Goal: Complete application form

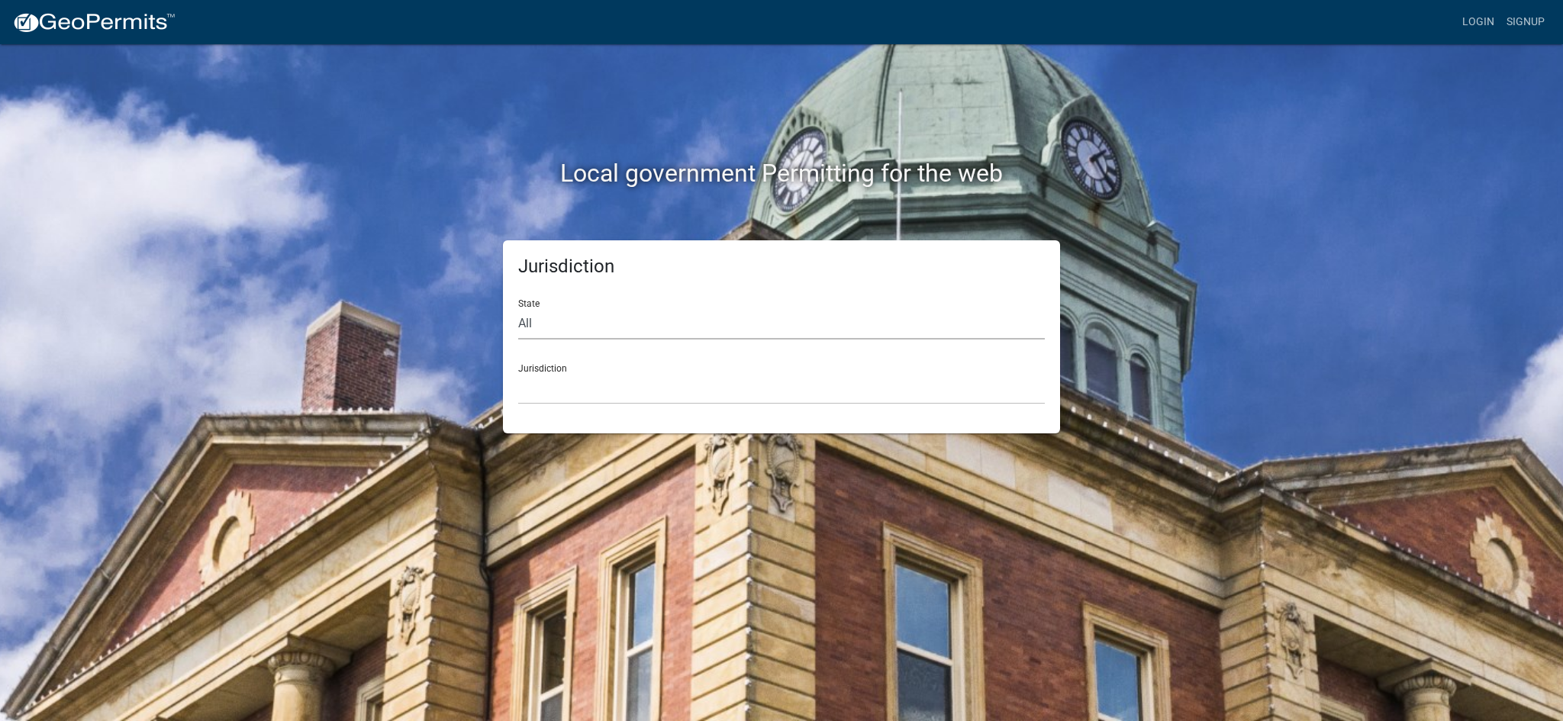
click at [524, 308] on select "All Colorado Georgia Indiana Iowa Kansas Minnesota Ohio South Carolina Wisconsin" at bounding box center [781, 323] width 526 height 31
select select "[US_STATE]"
click at [518, 308] on select "All Colorado Georgia Indiana Iowa Kansas Minnesota Ohio South Carolina Wisconsin" at bounding box center [781, 323] width 526 height 31
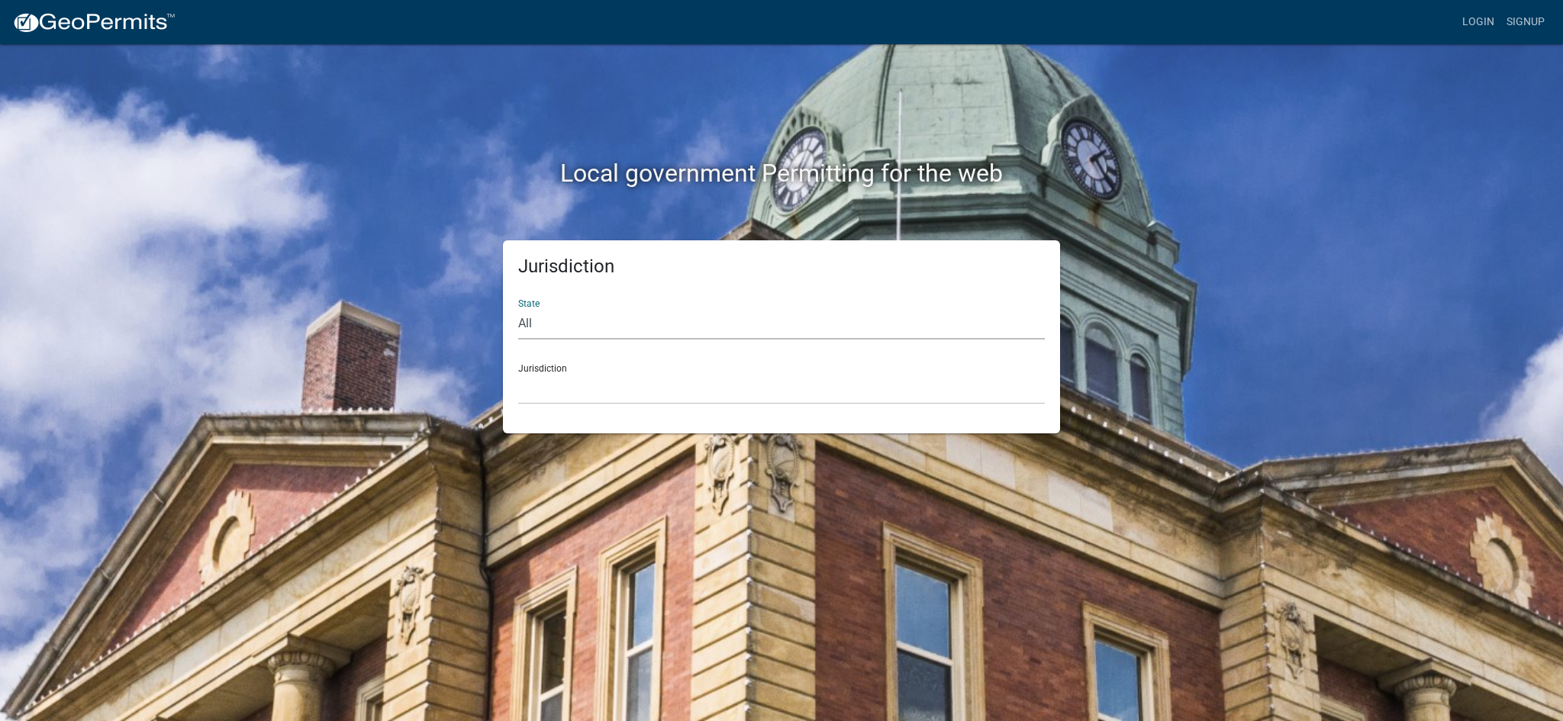
click at [537, 392] on div "Local government Permitting for the web Jurisdiction State All Colorado Georgia…" at bounding box center [781, 360] width 1563 height 721
click at [553, 373] on select "Boone County, Iowa Butler County, Iowa Cerro Gordo County, Iowa City of Harlan,…" at bounding box center [781, 388] width 526 height 31
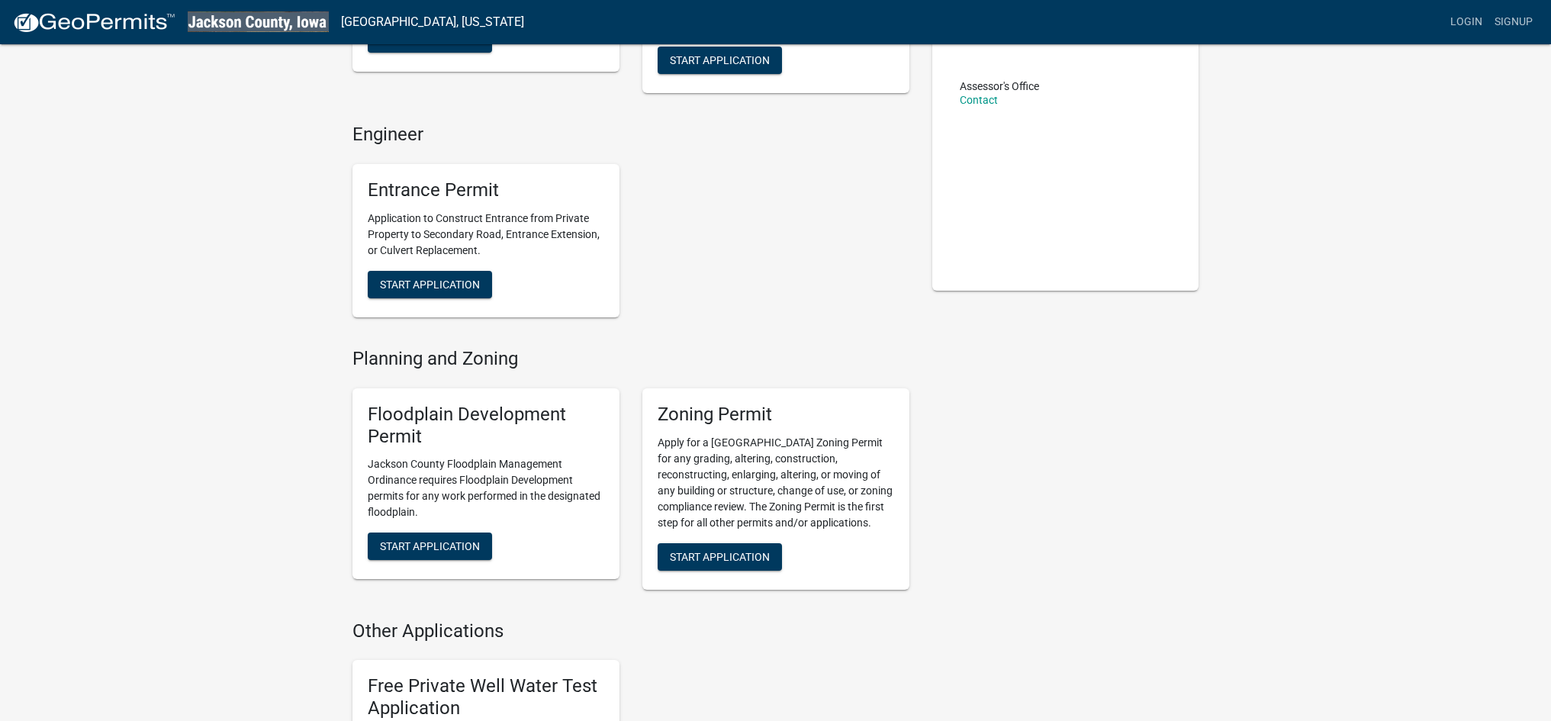
scroll to position [265, 0]
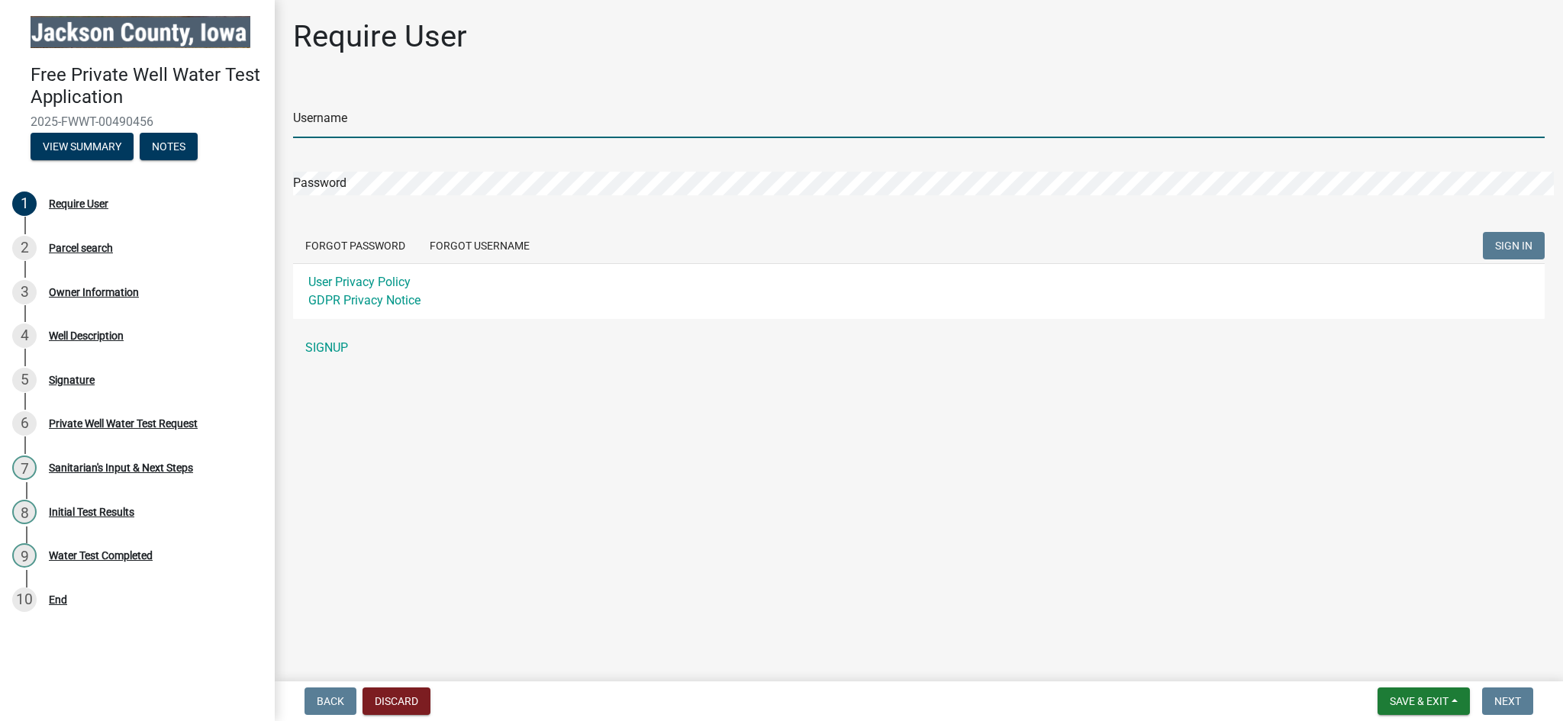
type input "[PERSON_NAME]"
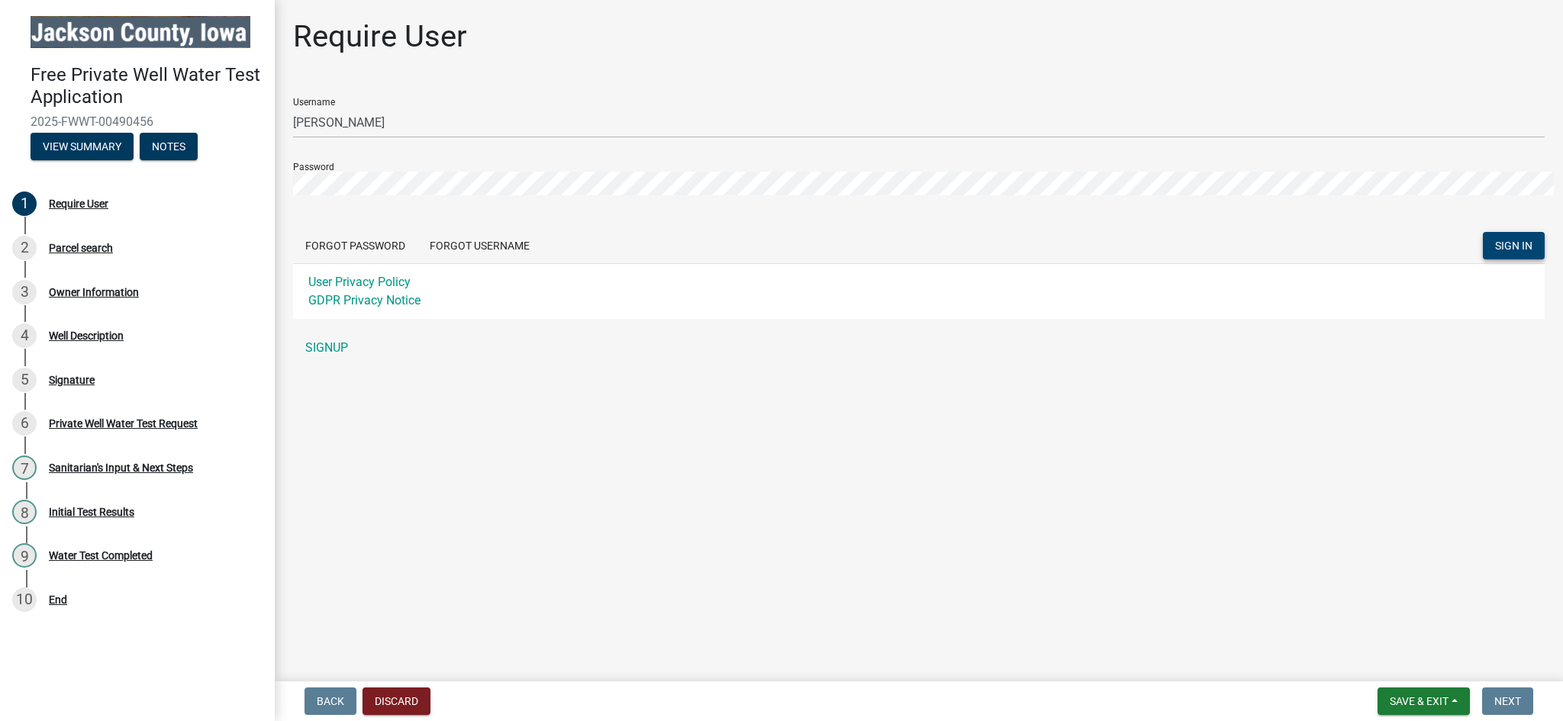
click at [1532, 240] on span "SIGN IN" at bounding box center [1513, 246] width 37 height 12
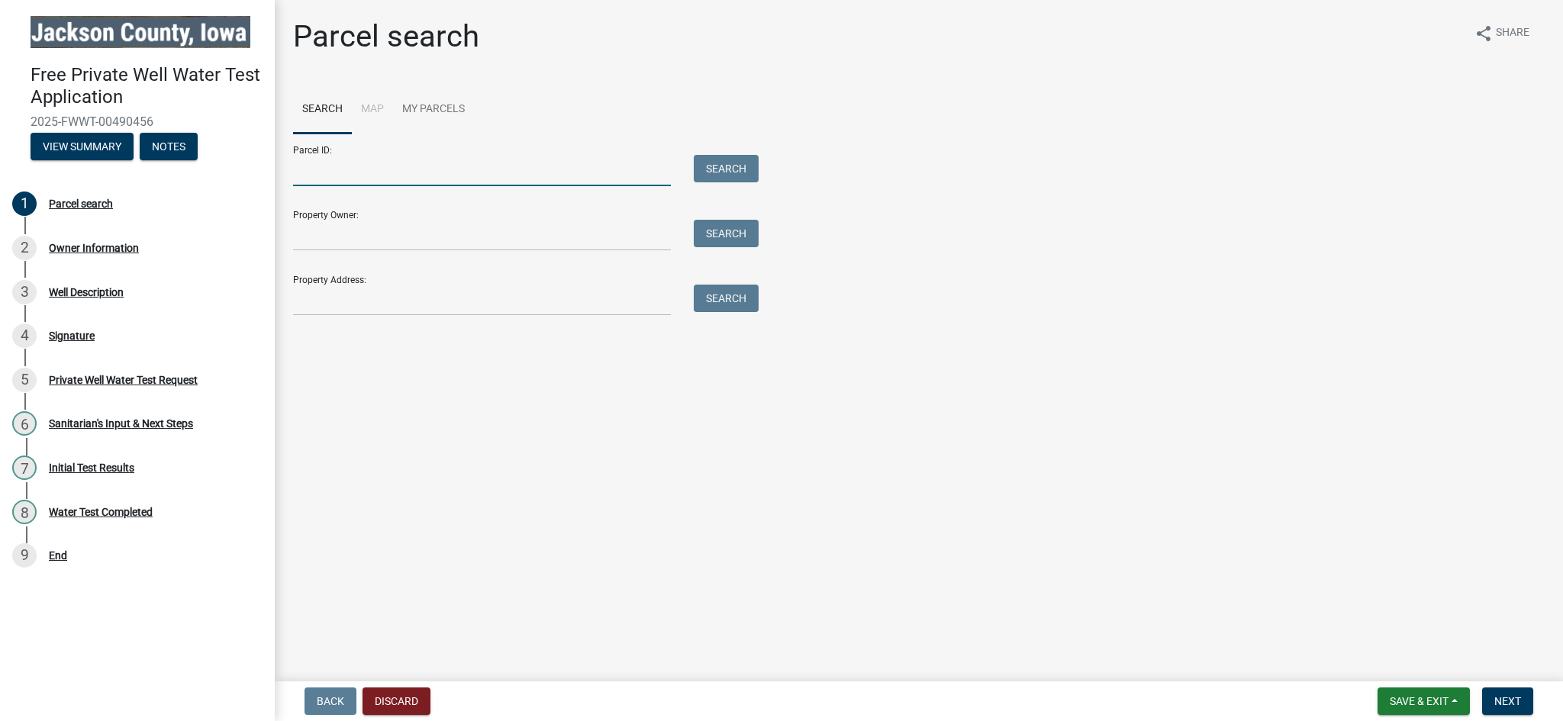
click at [419, 155] on input "Parcel ID:" at bounding box center [482, 170] width 378 height 31
paste input "181222100001000"
type input "181222100001000"
click at [719, 155] on button "Search" at bounding box center [726, 168] width 65 height 27
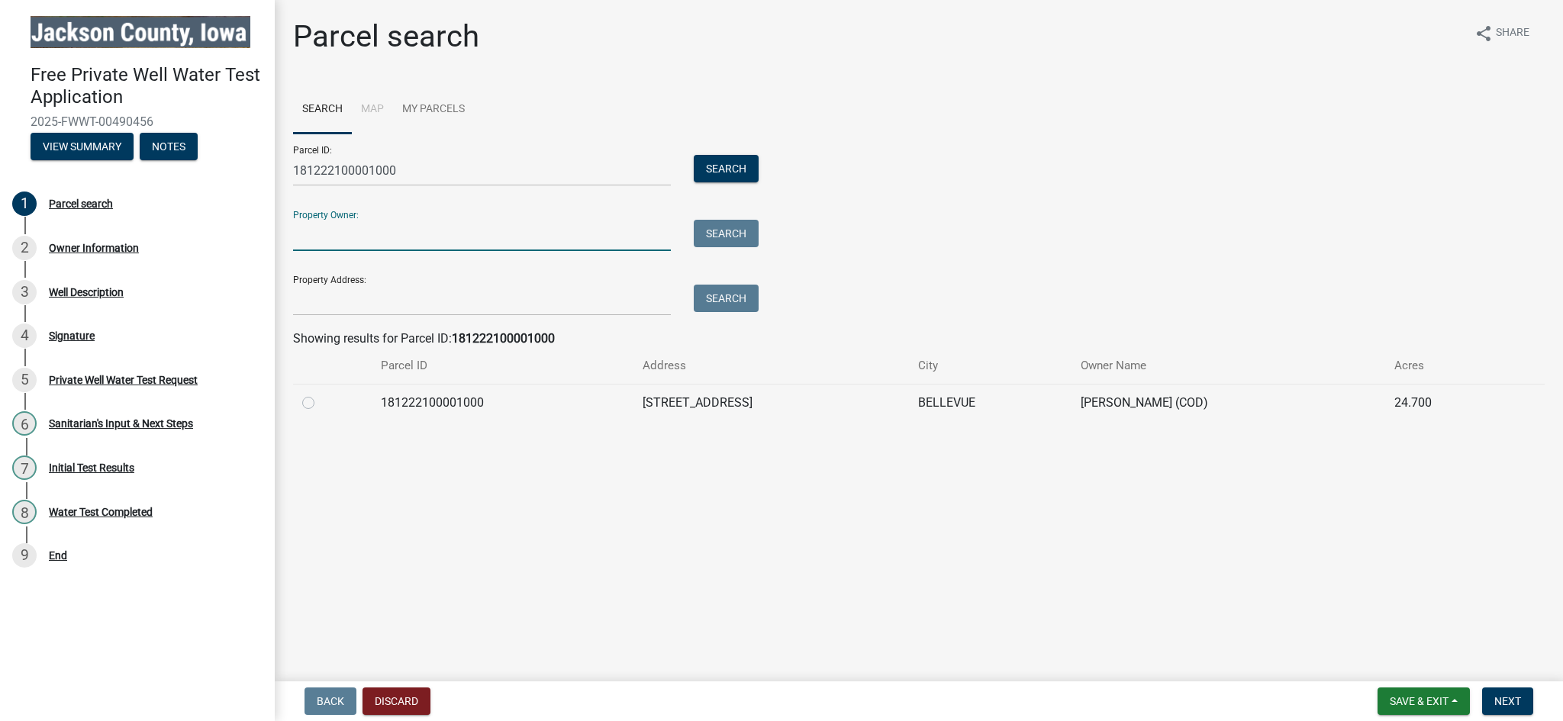
click at [377, 220] on input "Property Owner:" at bounding box center [482, 235] width 378 height 31
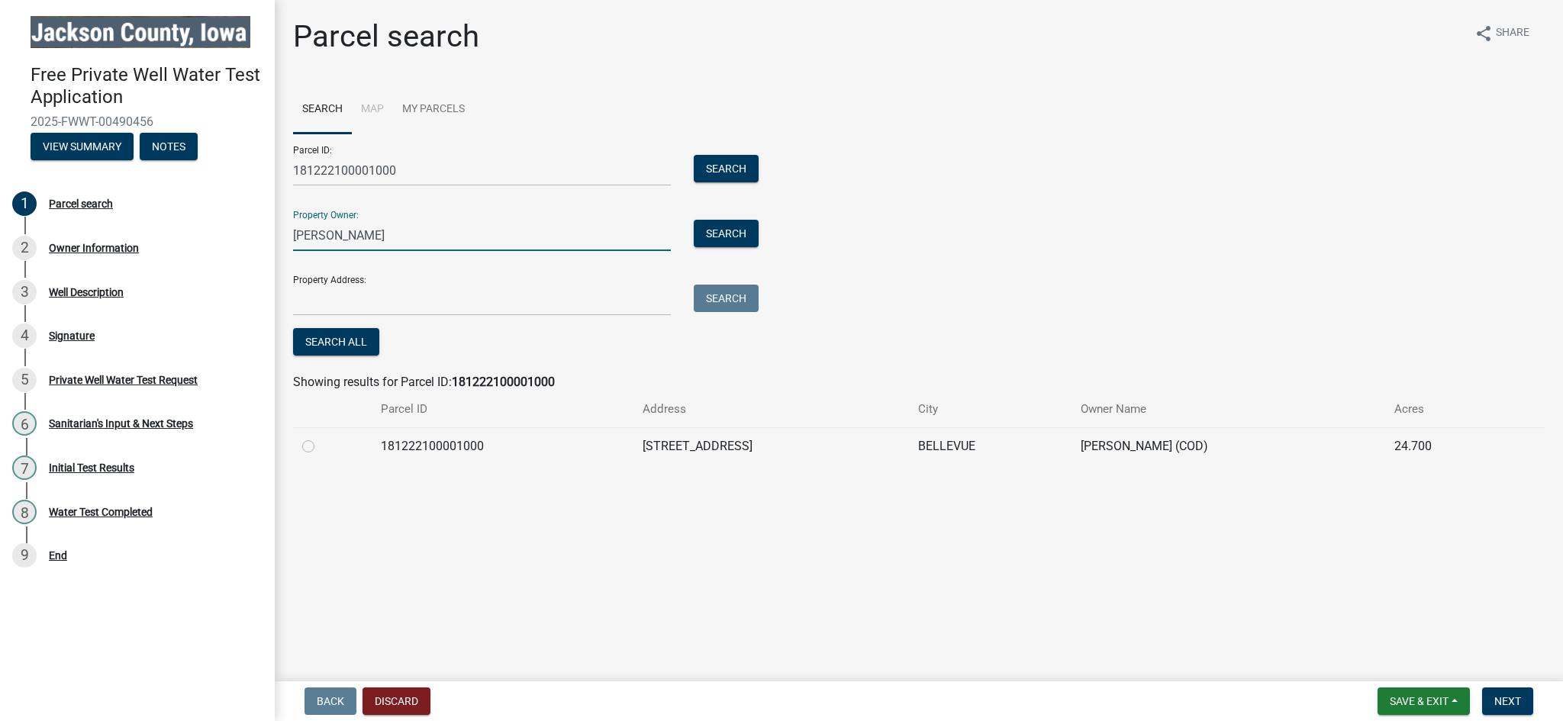
type input "[PERSON_NAME]"
click at [381, 285] on input "Property Address:" at bounding box center [482, 300] width 378 height 31
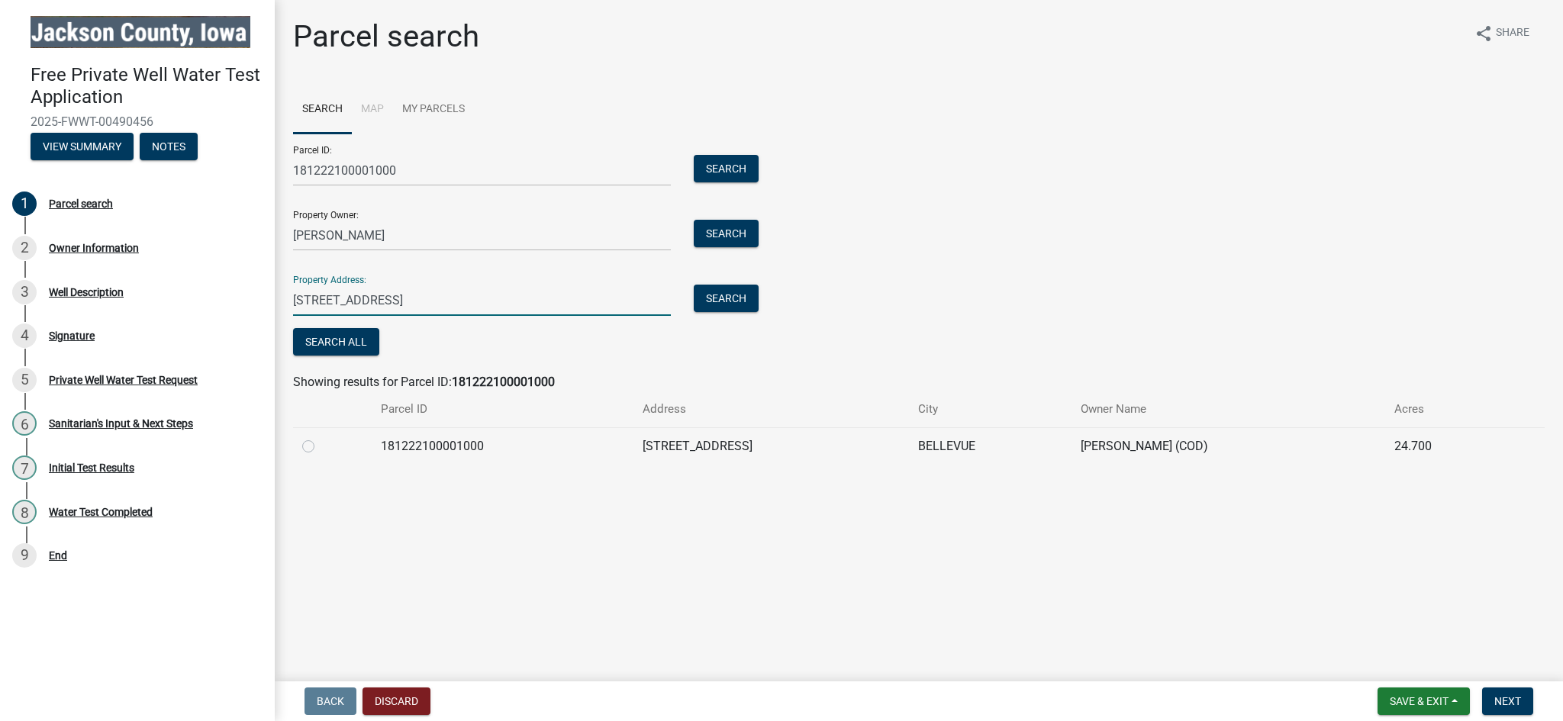
type input "[STREET_ADDRESS]"
drag, startPoint x: 856, startPoint y: 438, endPoint x: 864, endPoint y: 440, distance: 8.7
click at [858, 438] on main "Parcel search share Share Search Map My Parcels Parcel ID: 181222100001000 Sear…" at bounding box center [919, 337] width 1288 height 675
click at [1531, 707] on button "Next" at bounding box center [1507, 700] width 51 height 27
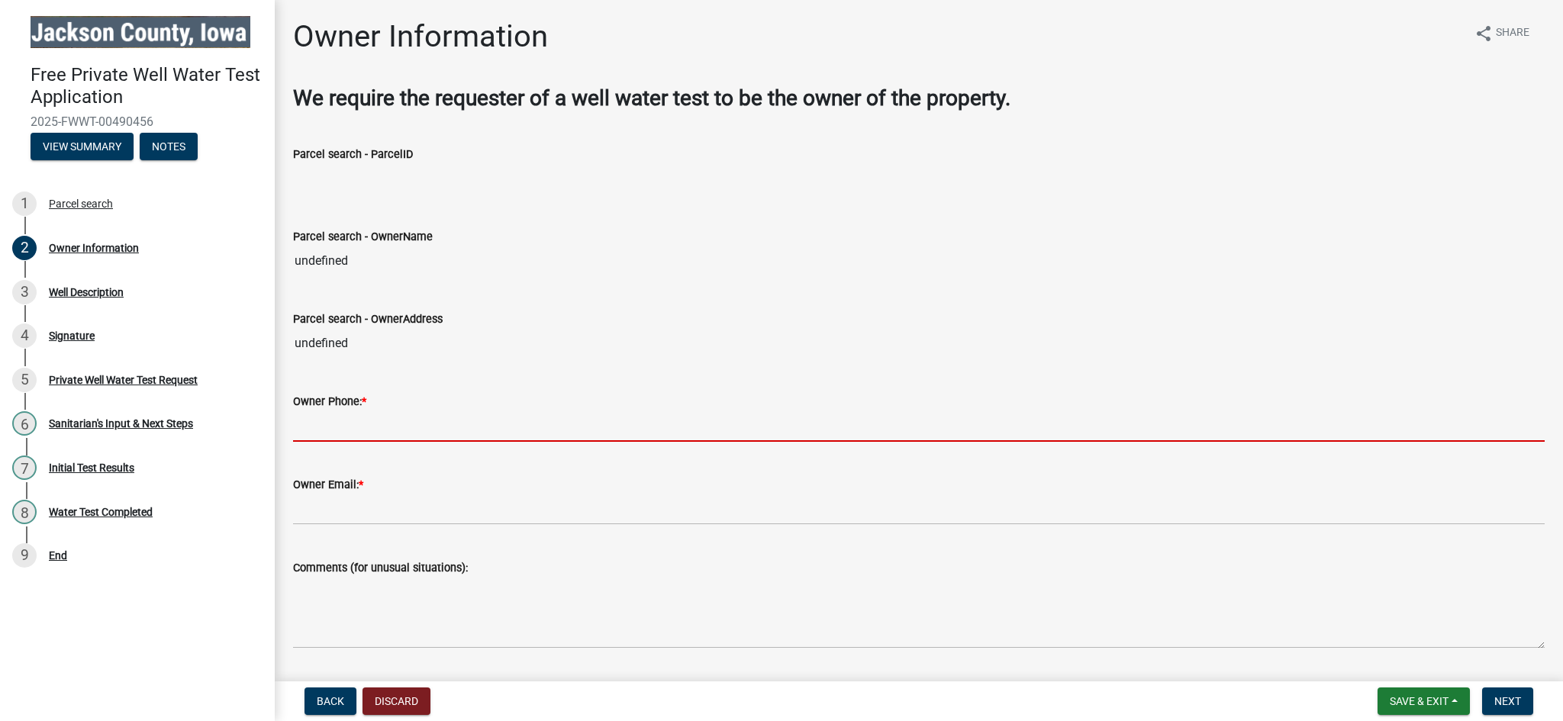
click at [400, 410] on input "Owner Phone: *" at bounding box center [918, 425] width 1251 height 31
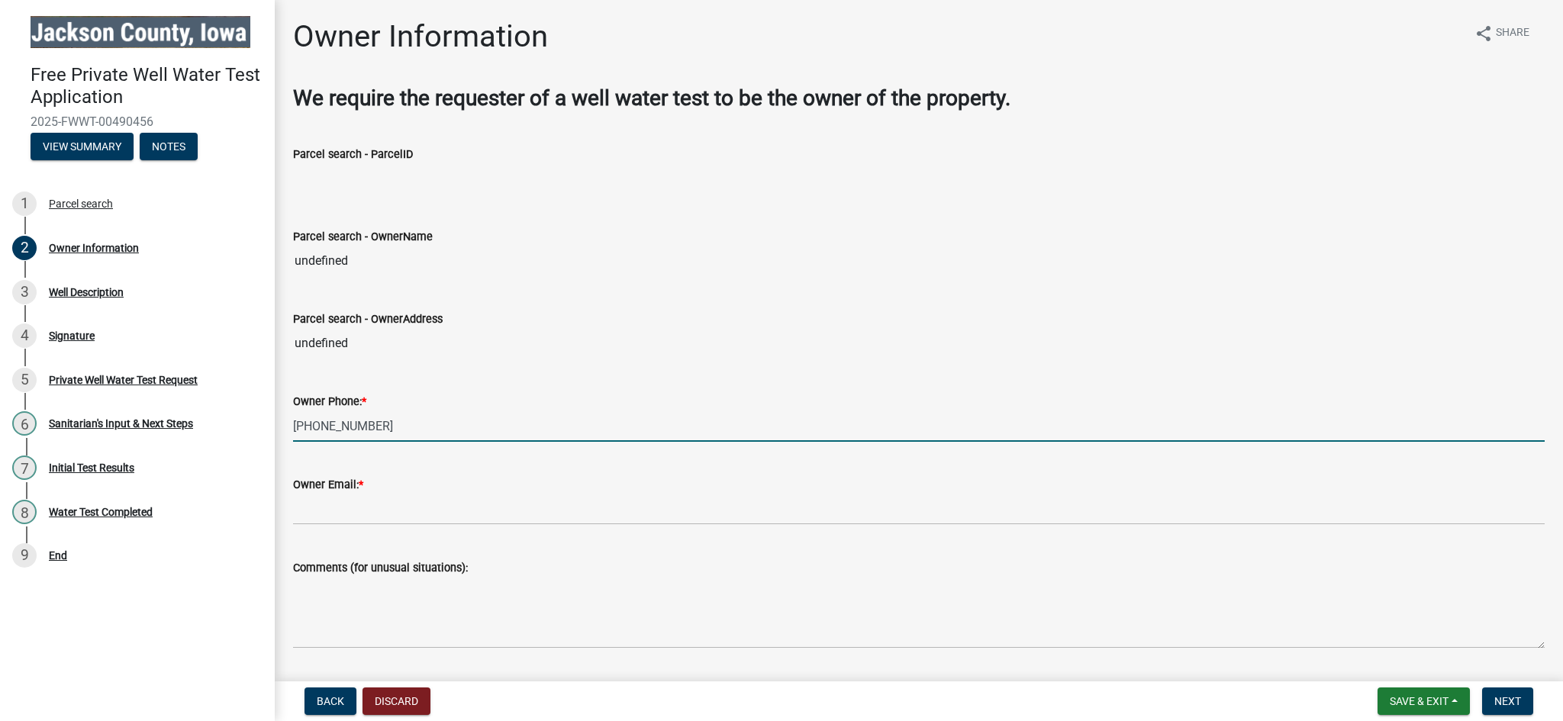
type input "[PHONE_NUMBER]"
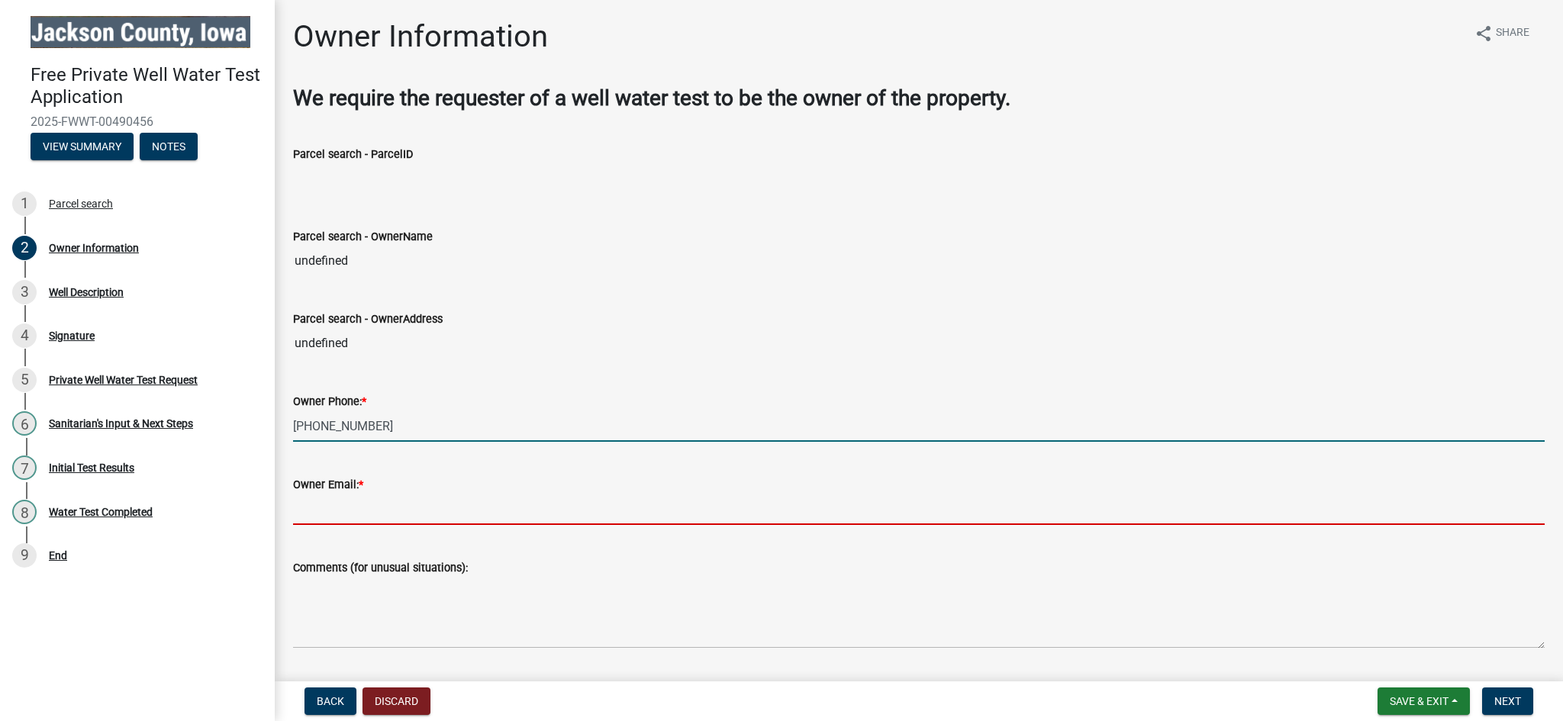
click at [364, 494] on input "Owner Email: *" at bounding box center [918, 509] width 1251 height 31
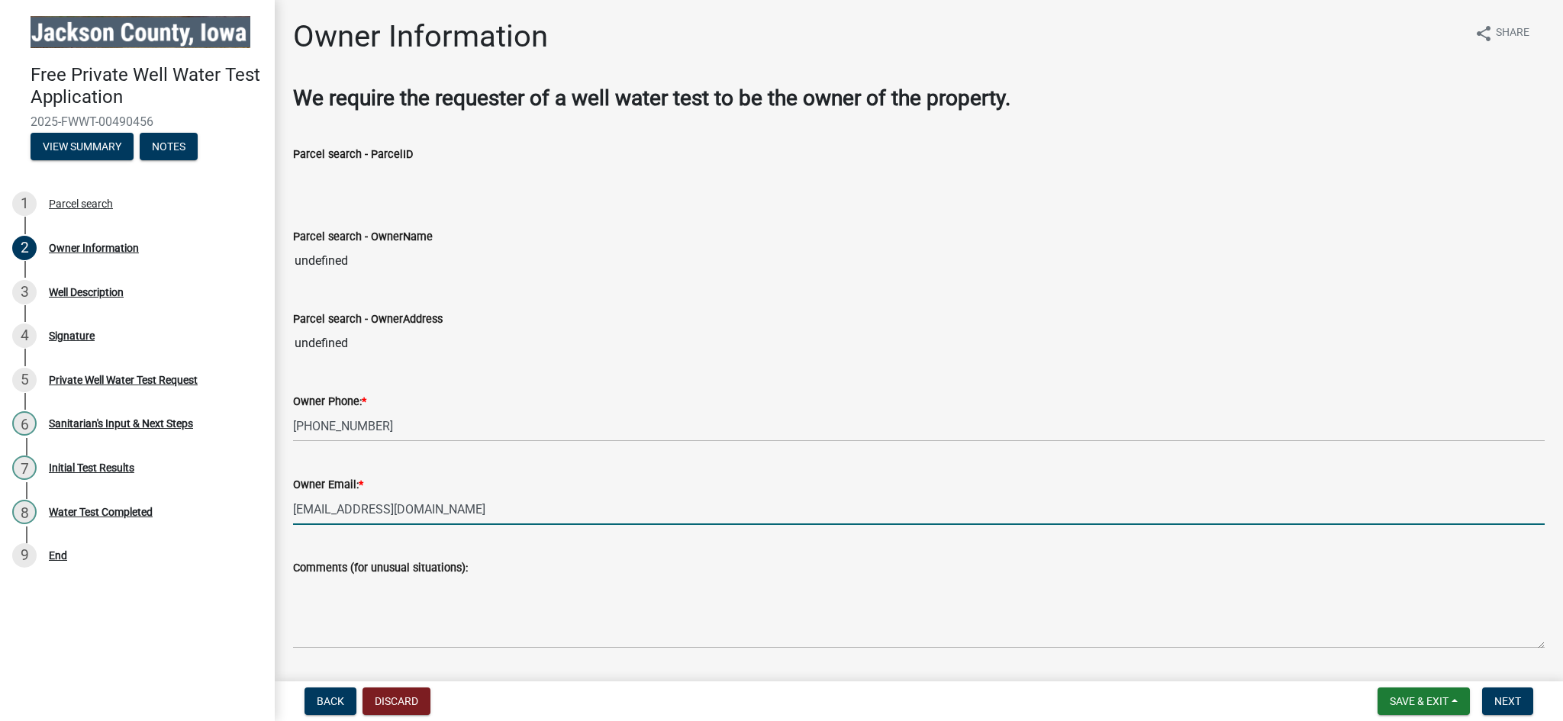
type input "[EMAIL_ADDRESS][DOMAIN_NAME]"
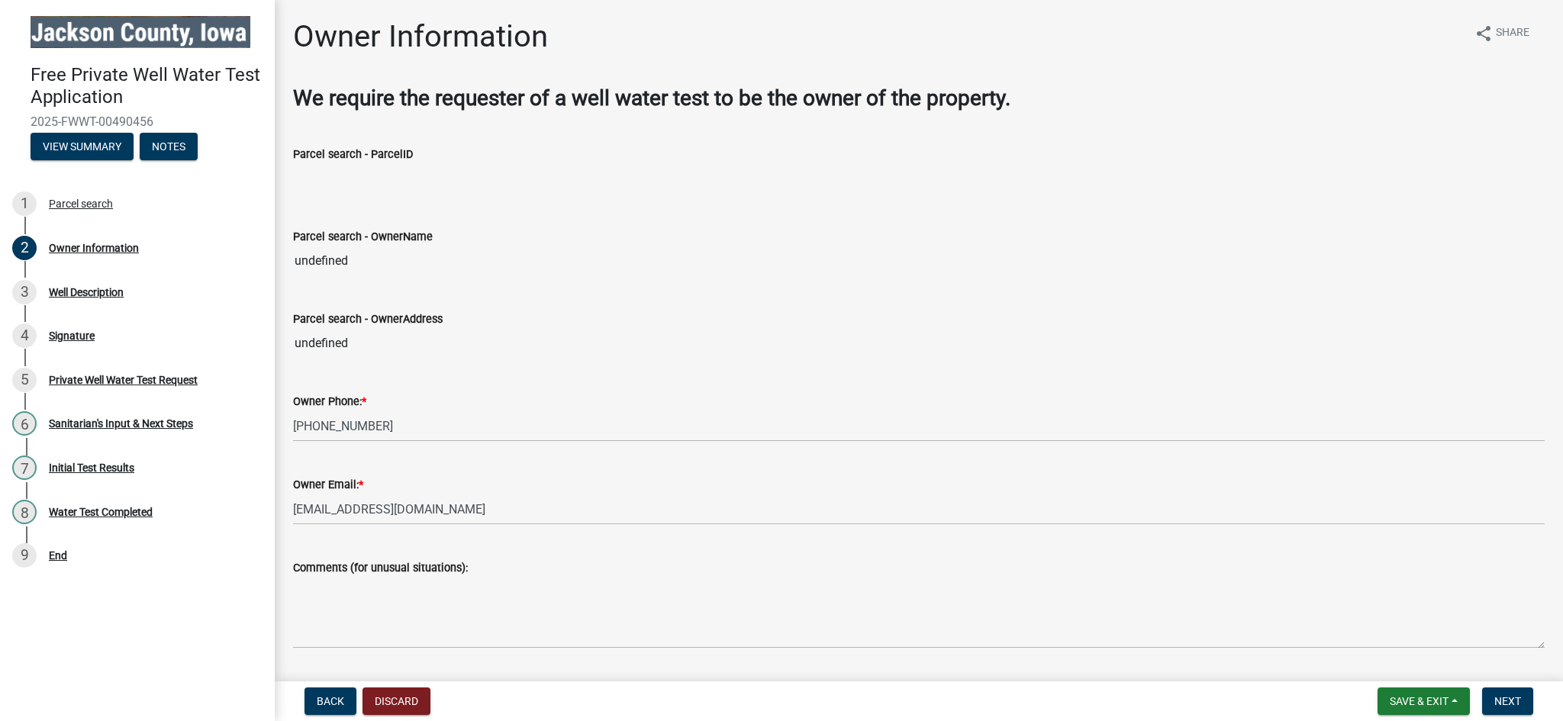
click at [410, 700] on input "Property Street Address *" at bounding box center [918, 715] width 1251 height 31
type input "[STREET_ADDRESS]"
type input "Bellevue"
type input "[US_STATE]"
type input "52031"
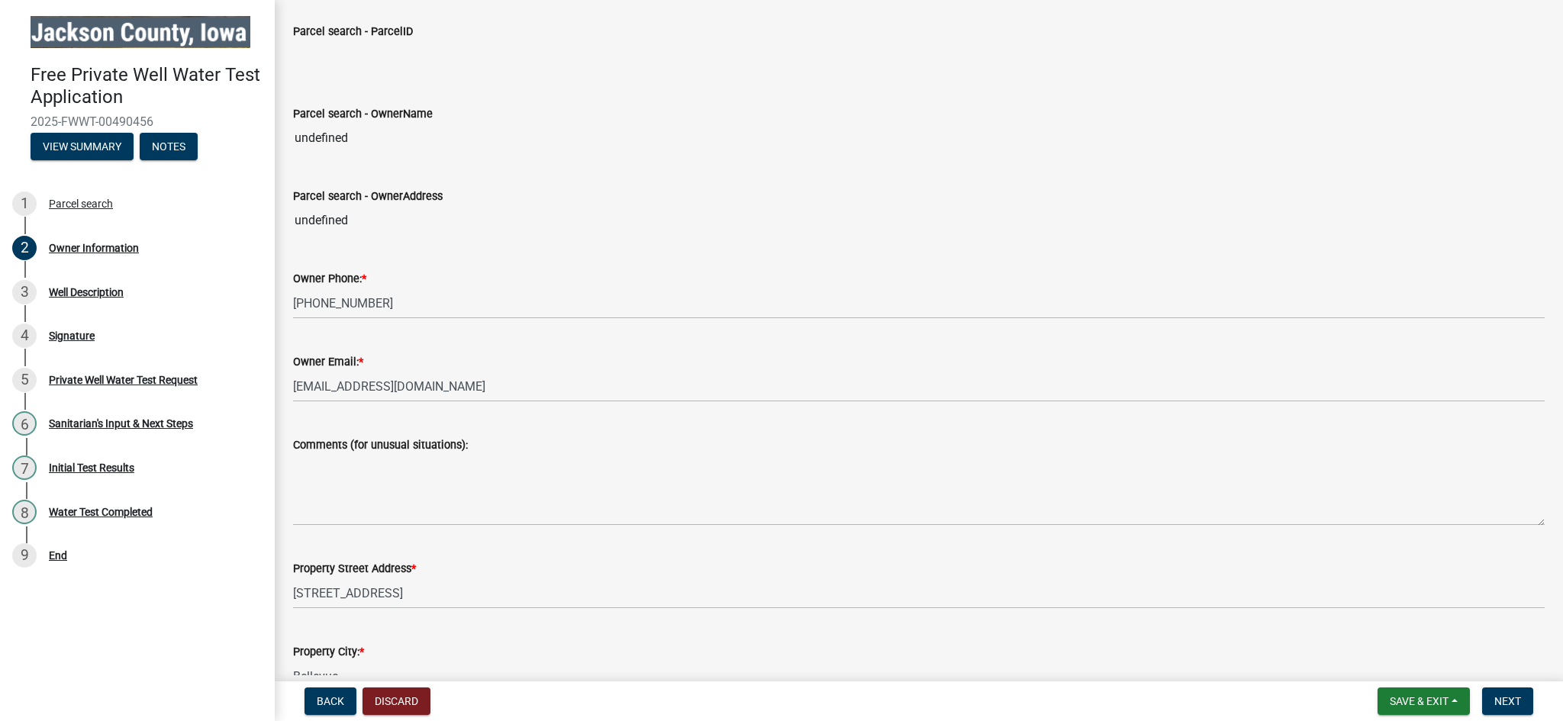
scroll to position [129, 0]
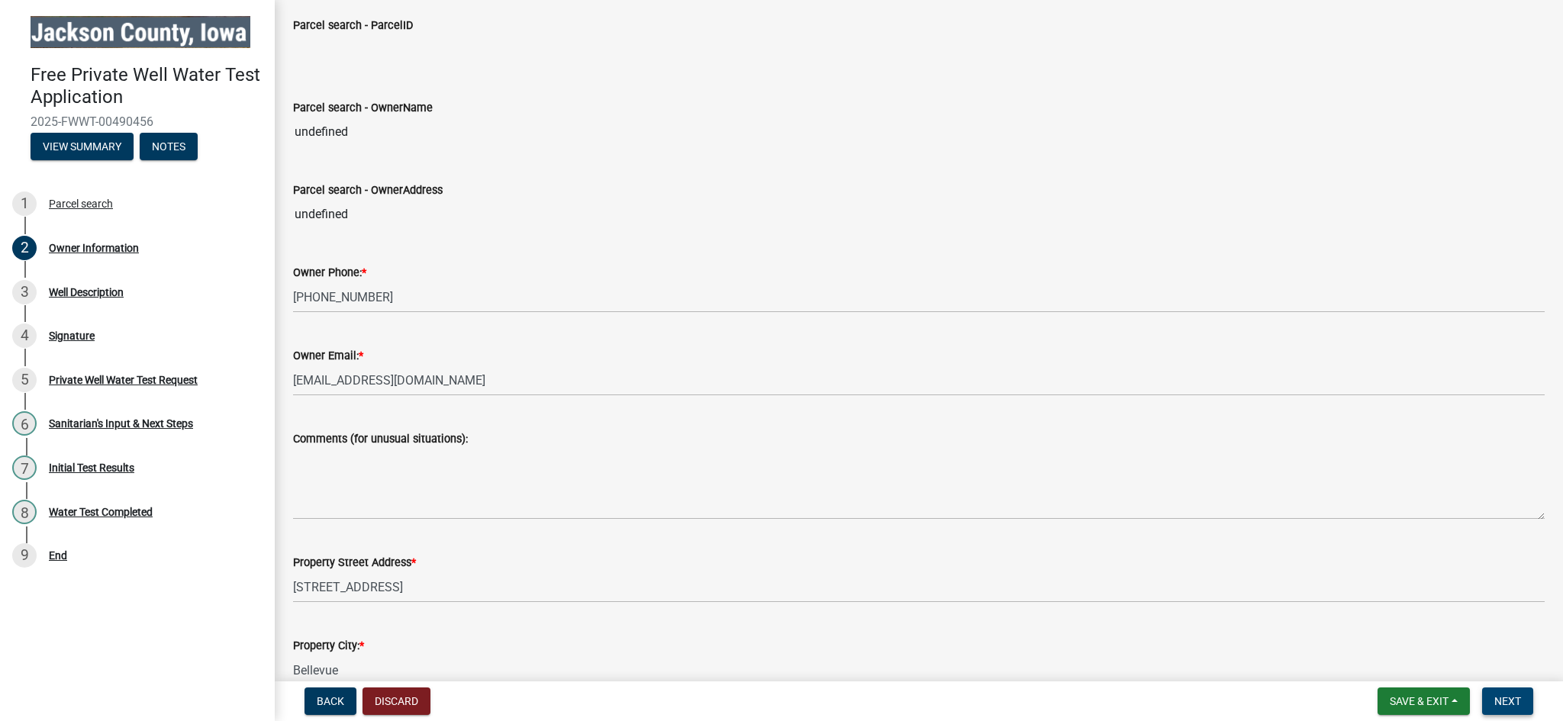
click at [1533, 707] on button "Next" at bounding box center [1507, 700] width 51 height 27
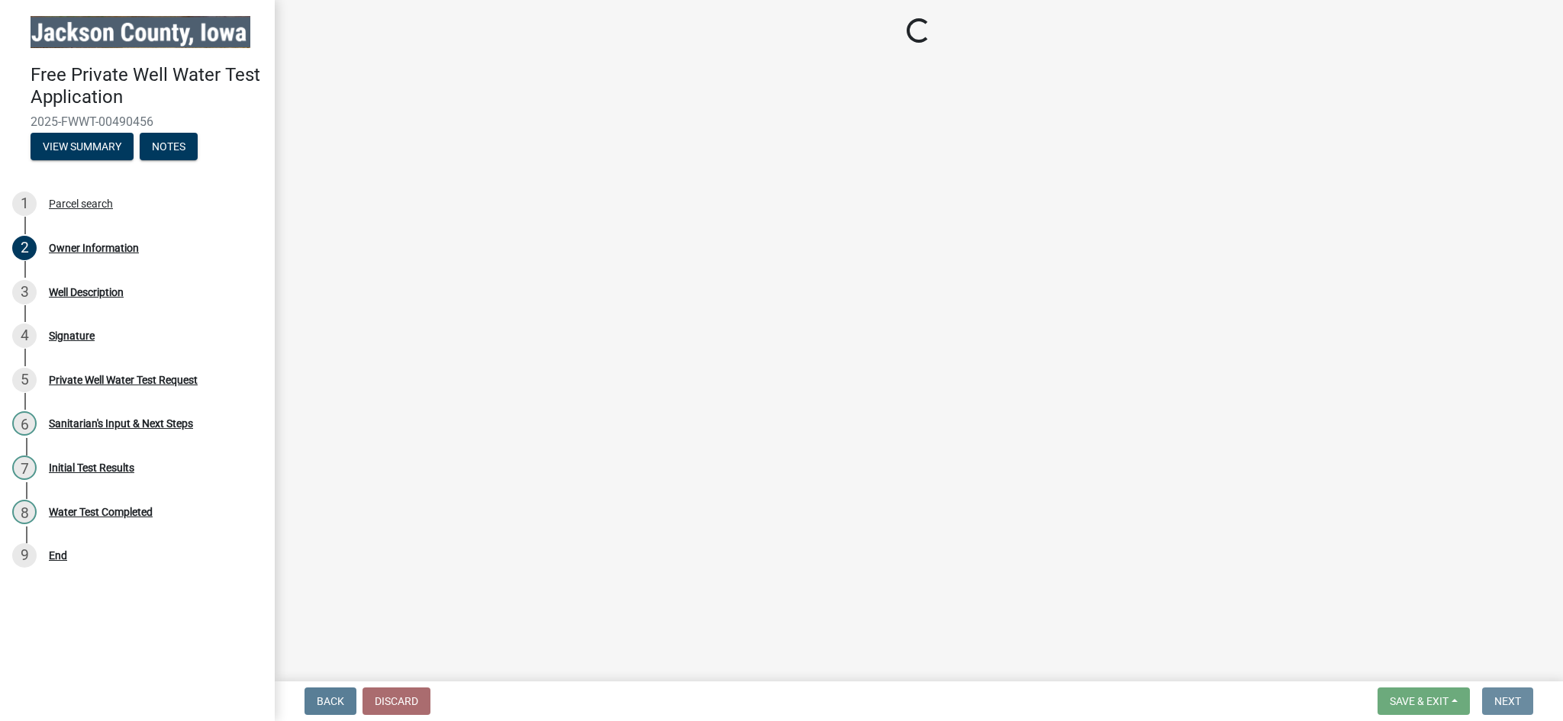
scroll to position [0, 0]
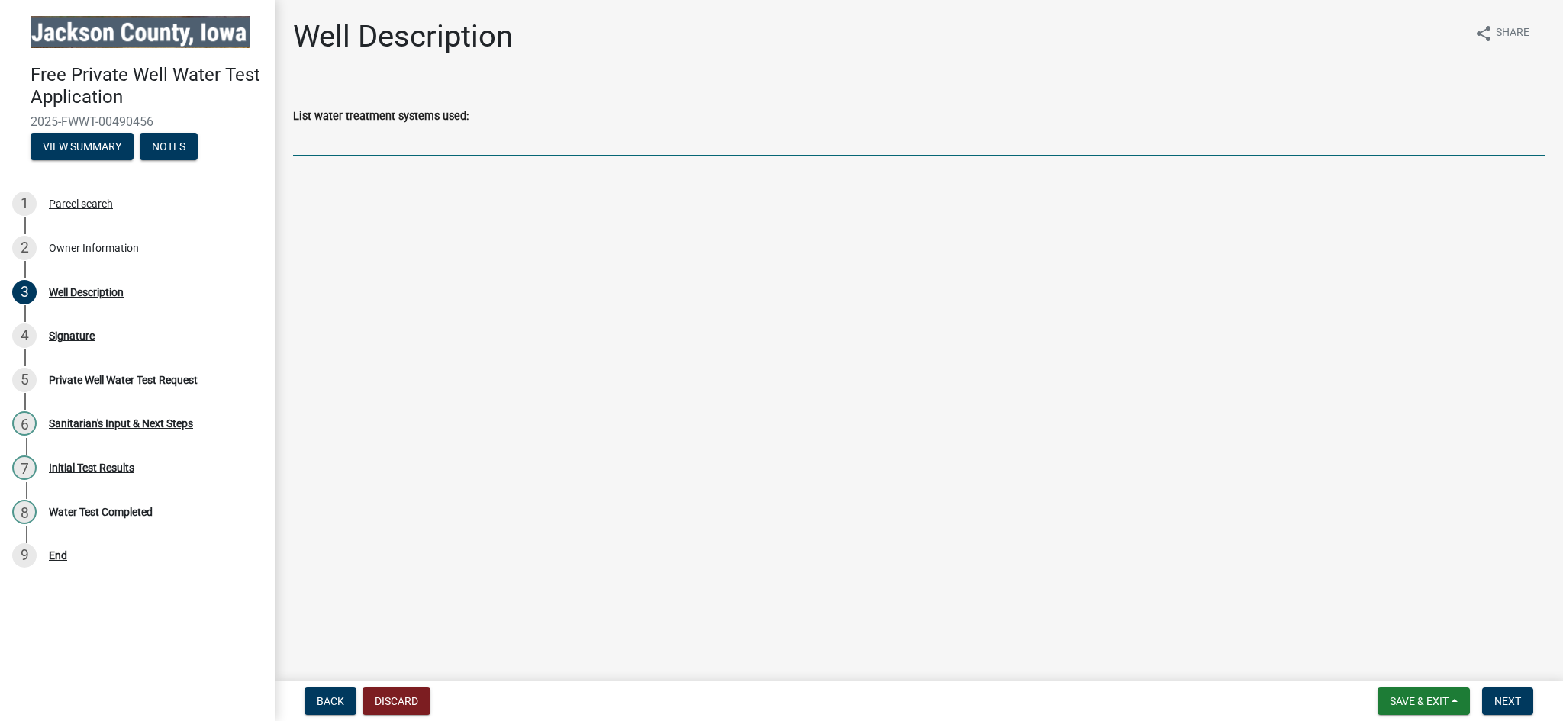
click at [449, 125] on input "List water treatment systems used:" at bounding box center [918, 140] width 1251 height 31
type input "Well"
click at [1531, 707] on button "Next" at bounding box center [1507, 700] width 51 height 27
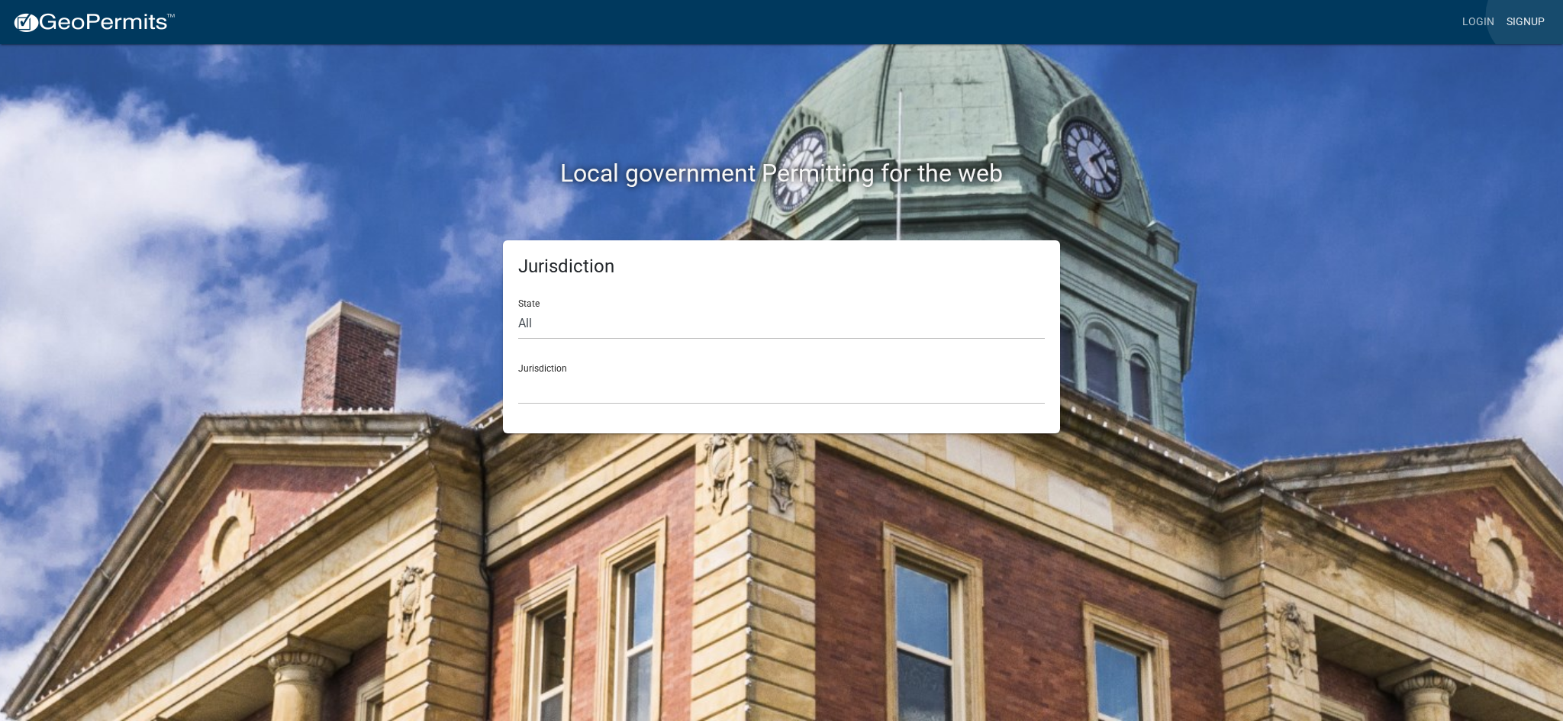
click at [1532, 15] on link "Signup" at bounding box center [1525, 22] width 50 height 29
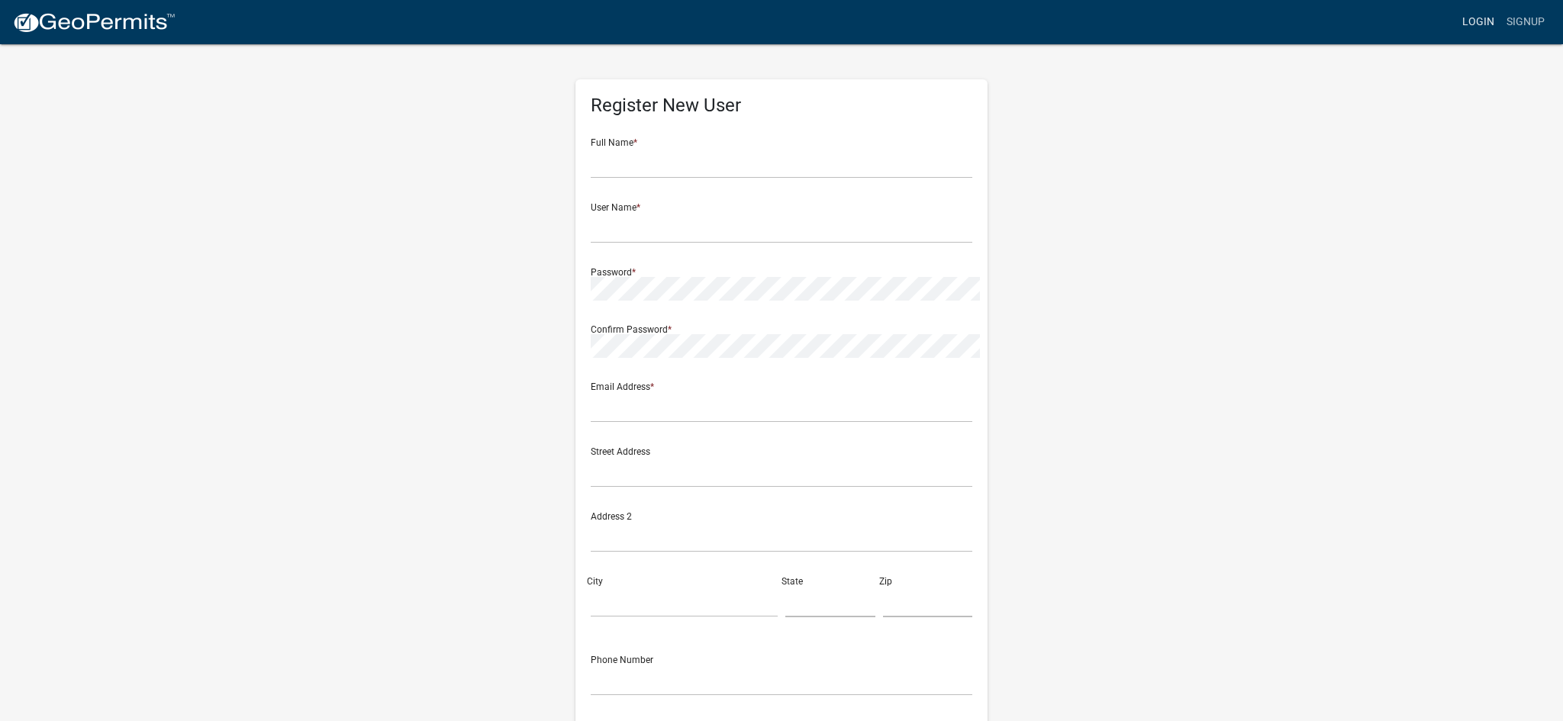
click at [1500, 18] on link "Login" at bounding box center [1478, 22] width 44 height 29
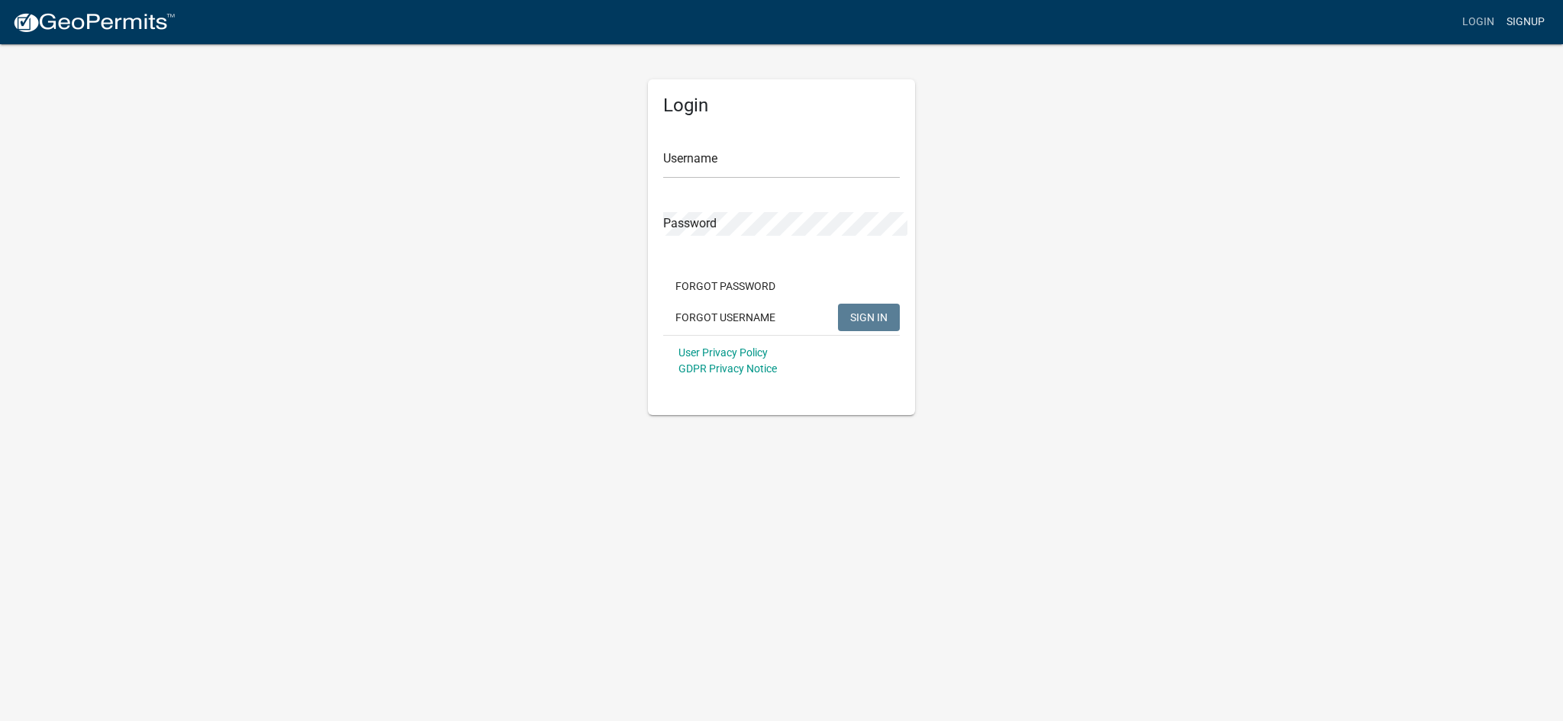
click at [1528, 15] on link "Signup" at bounding box center [1525, 22] width 50 height 29
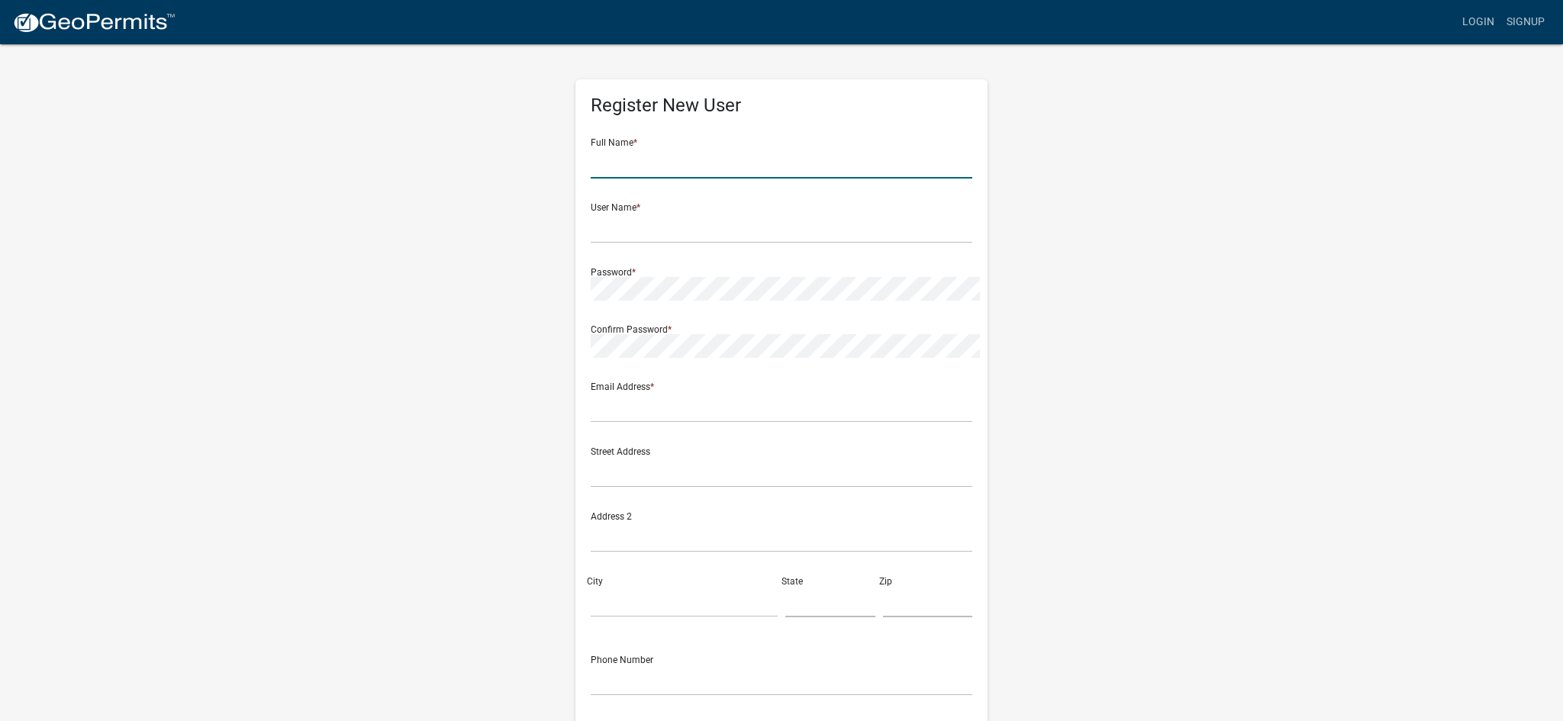
click at [713, 147] on input "text" at bounding box center [781, 162] width 381 height 31
click at [697, 147] on input "[PERSON_NAME]" at bounding box center [781, 162] width 381 height 31
type input "[PERSON_NAME]"
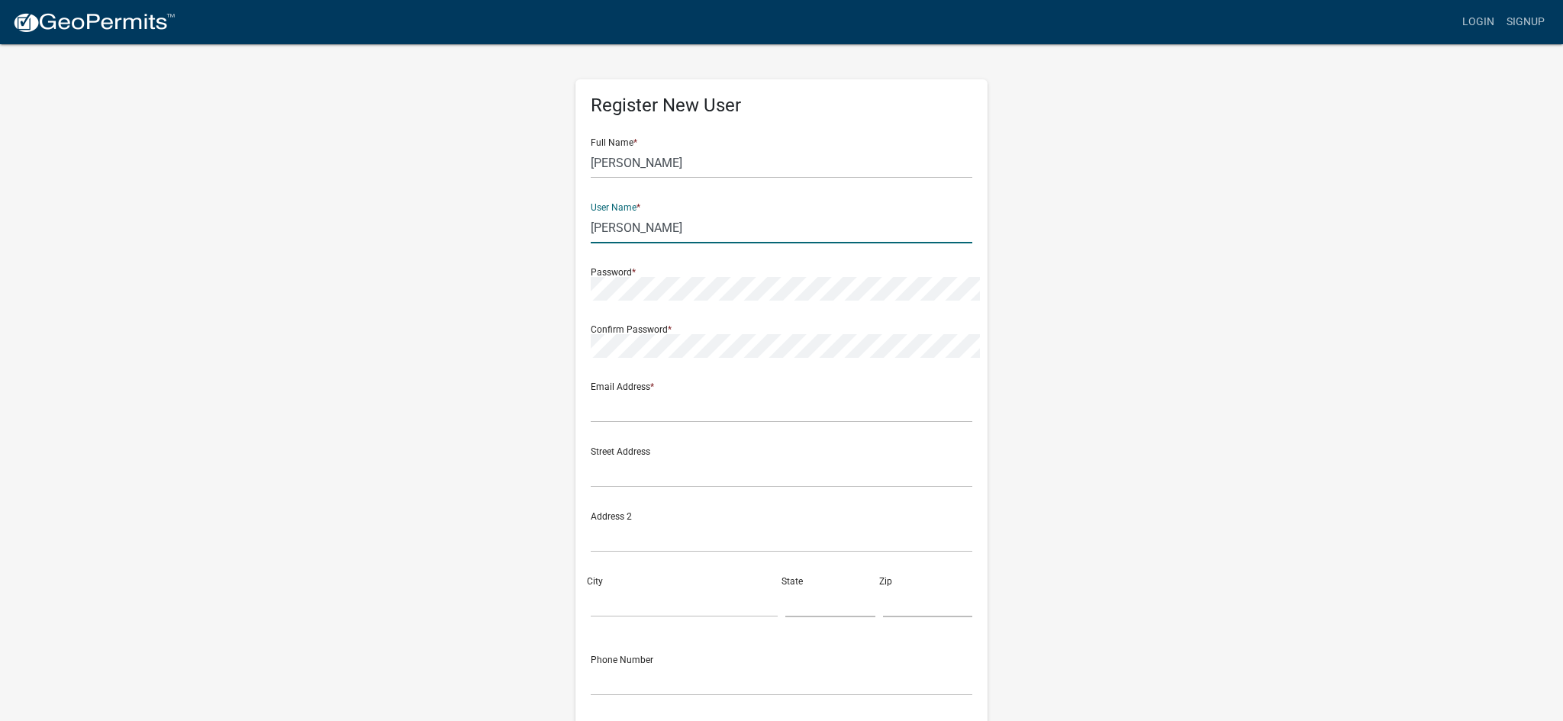
type input "[PERSON_NAME]"
click at [649, 391] on input "text" at bounding box center [781, 406] width 381 height 31
type input "[EMAIL_ADDRESS][DOMAIN_NAME]"
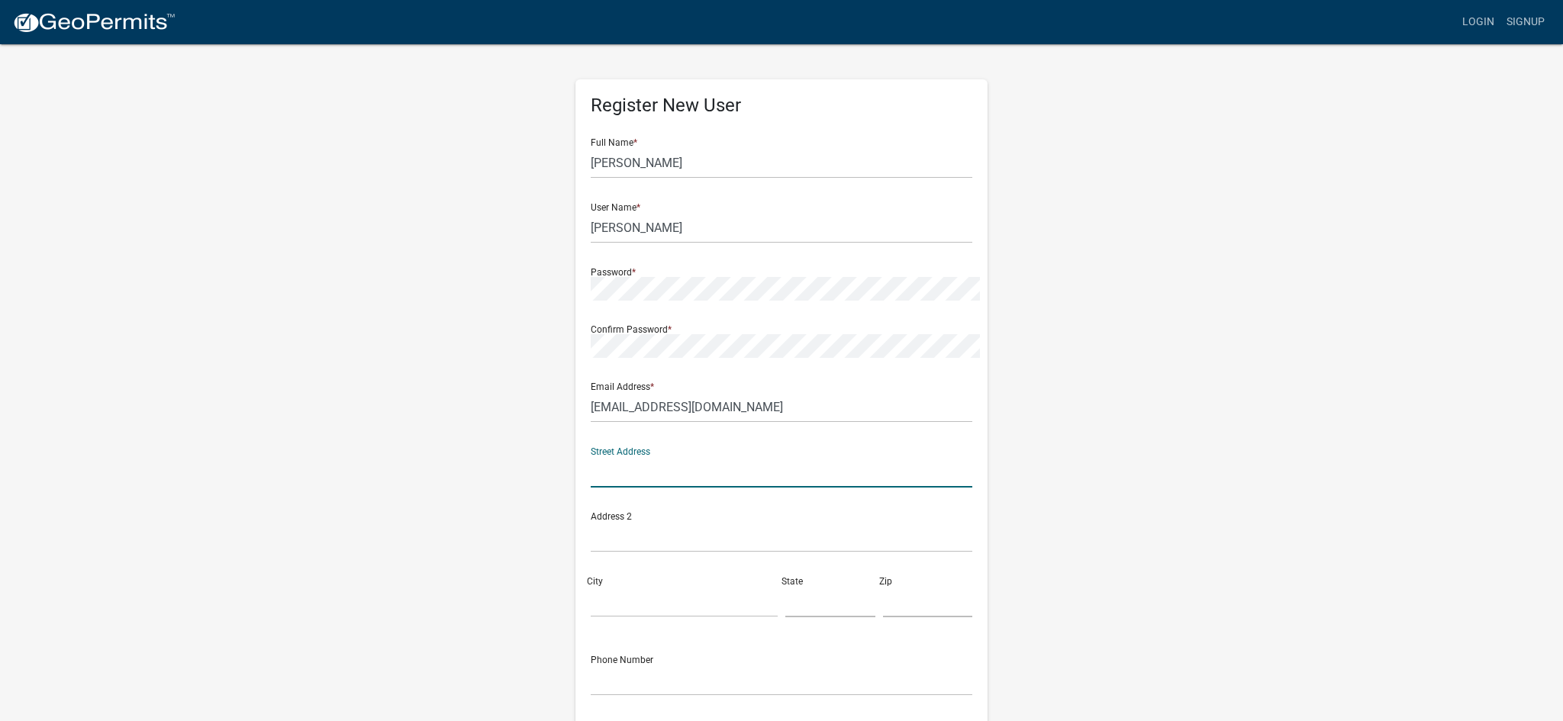
click at [630, 456] on input "text" at bounding box center [781, 471] width 381 height 31
type input "[STREET_ADDRESS]"
type input "Bellevue"
type input "IA"
type input "52031"
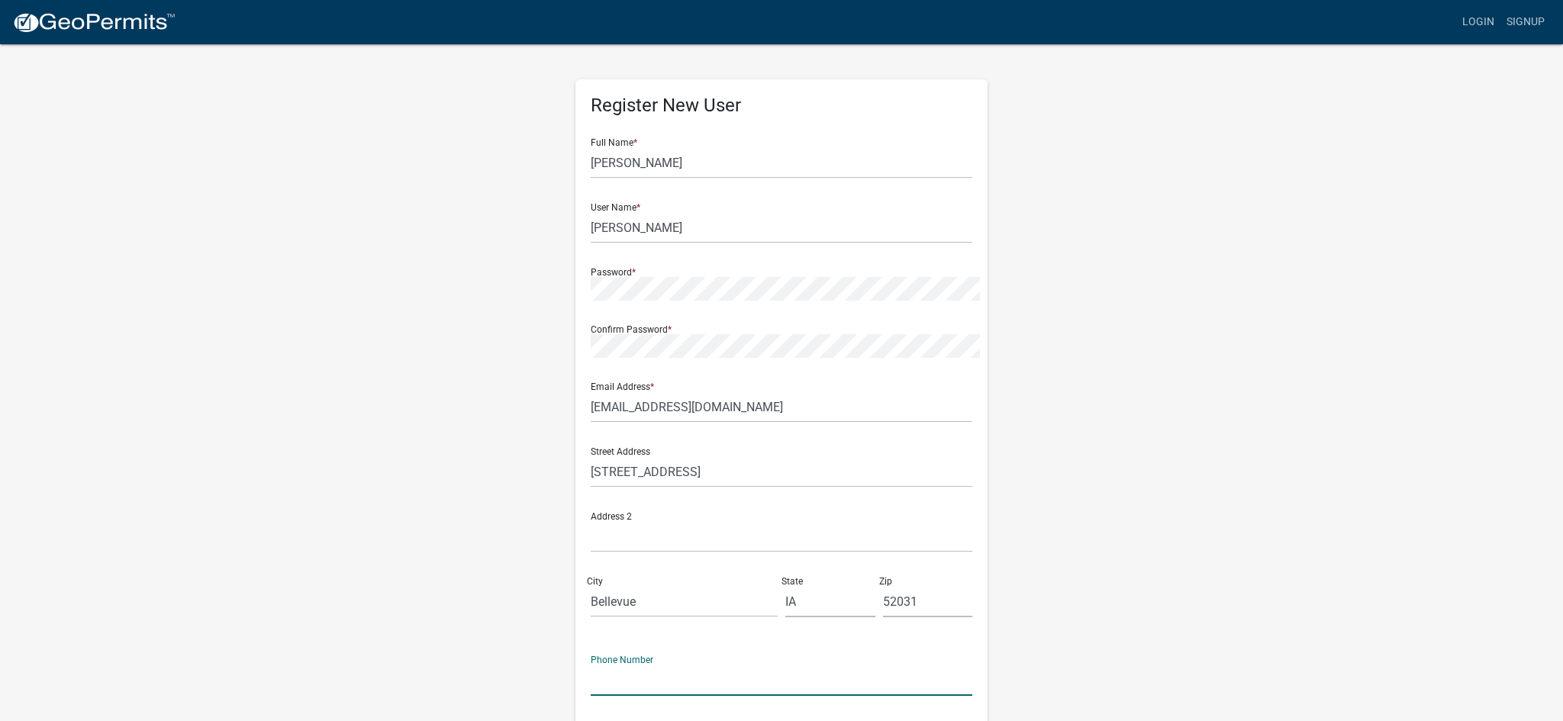
click at [623, 665] on input "text" at bounding box center [781, 680] width 381 height 31
type input "[PHONE_NUMBER]"
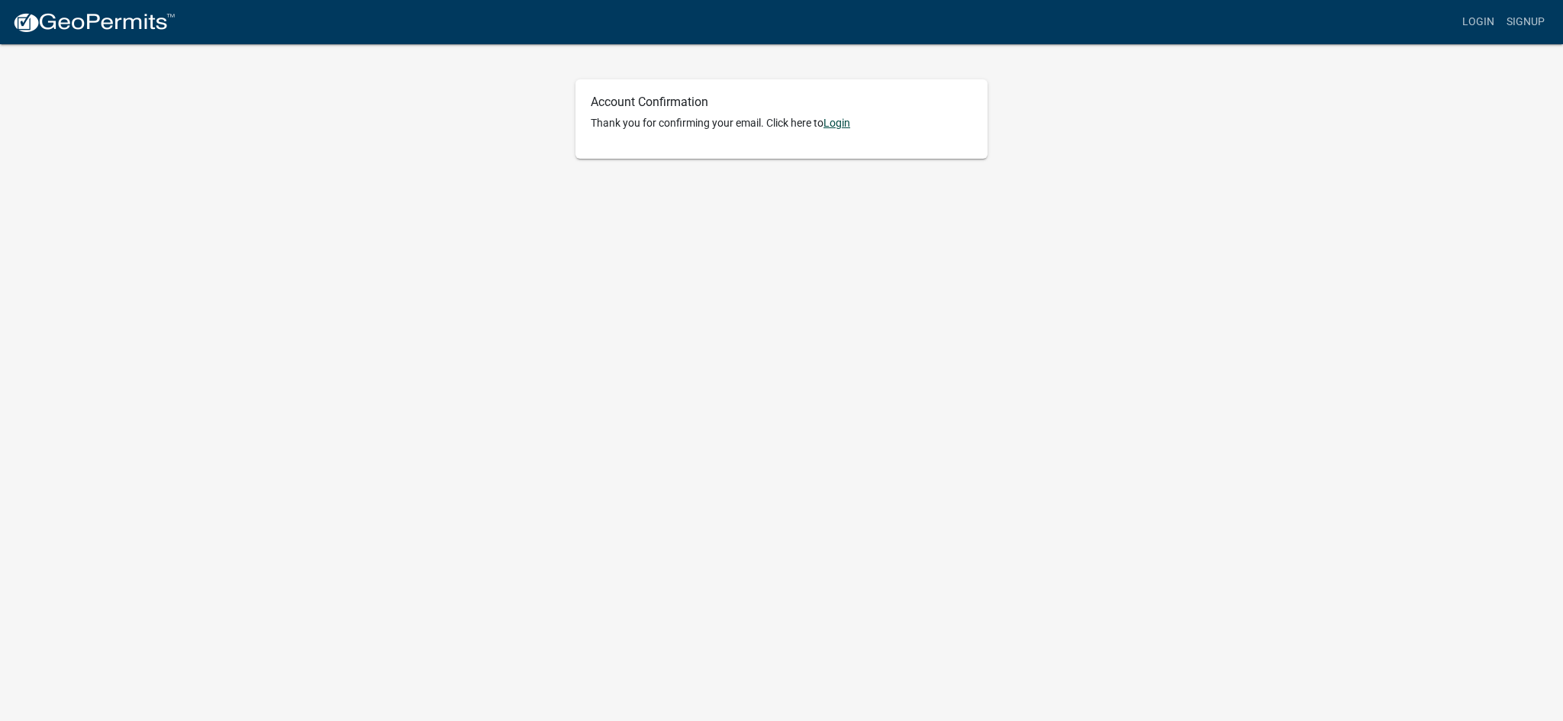
click at [823, 117] on link "Login" at bounding box center [836, 123] width 27 height 12
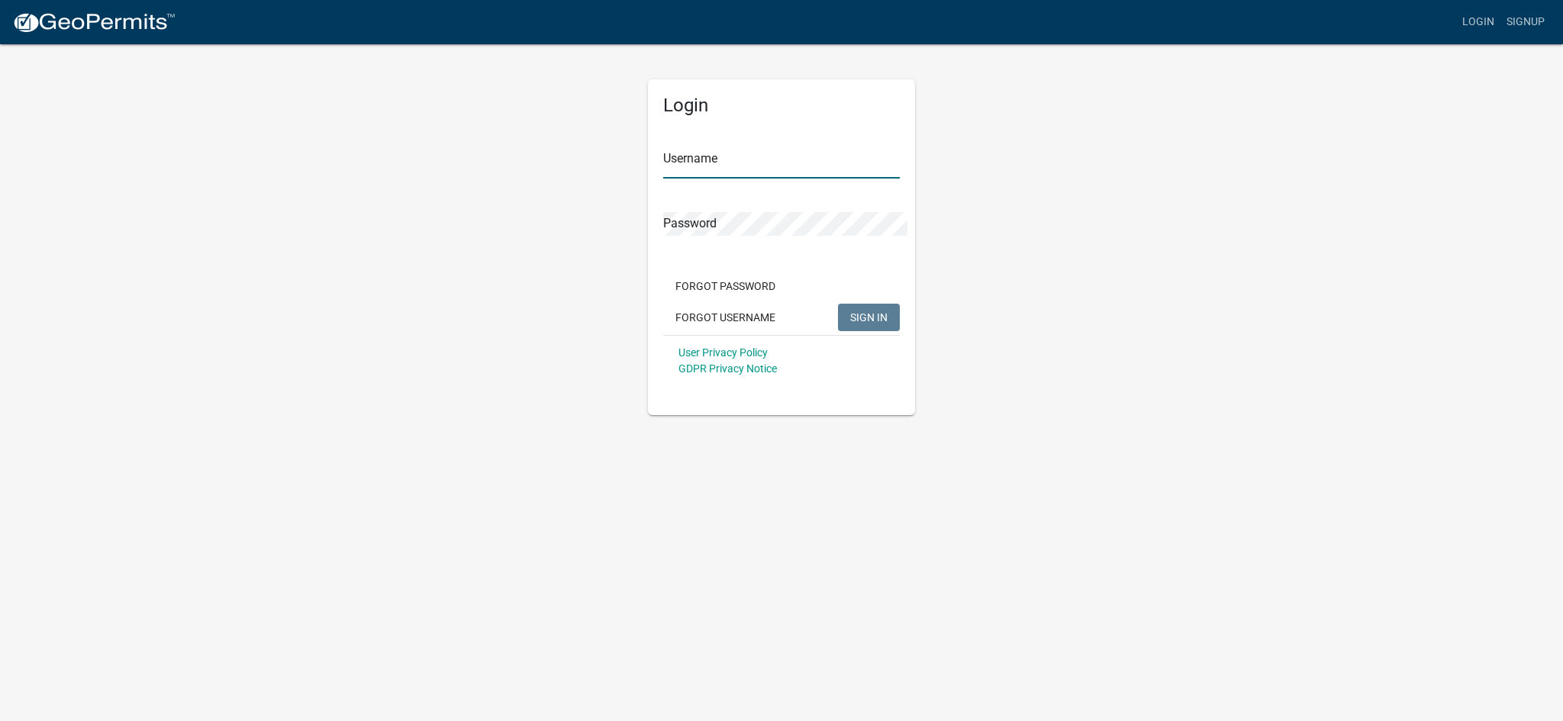
type input "[PERSON_NAME]"
click at [885, 311] on span "SIGN IN" at bounding box center [868, 317] width 37 height 12
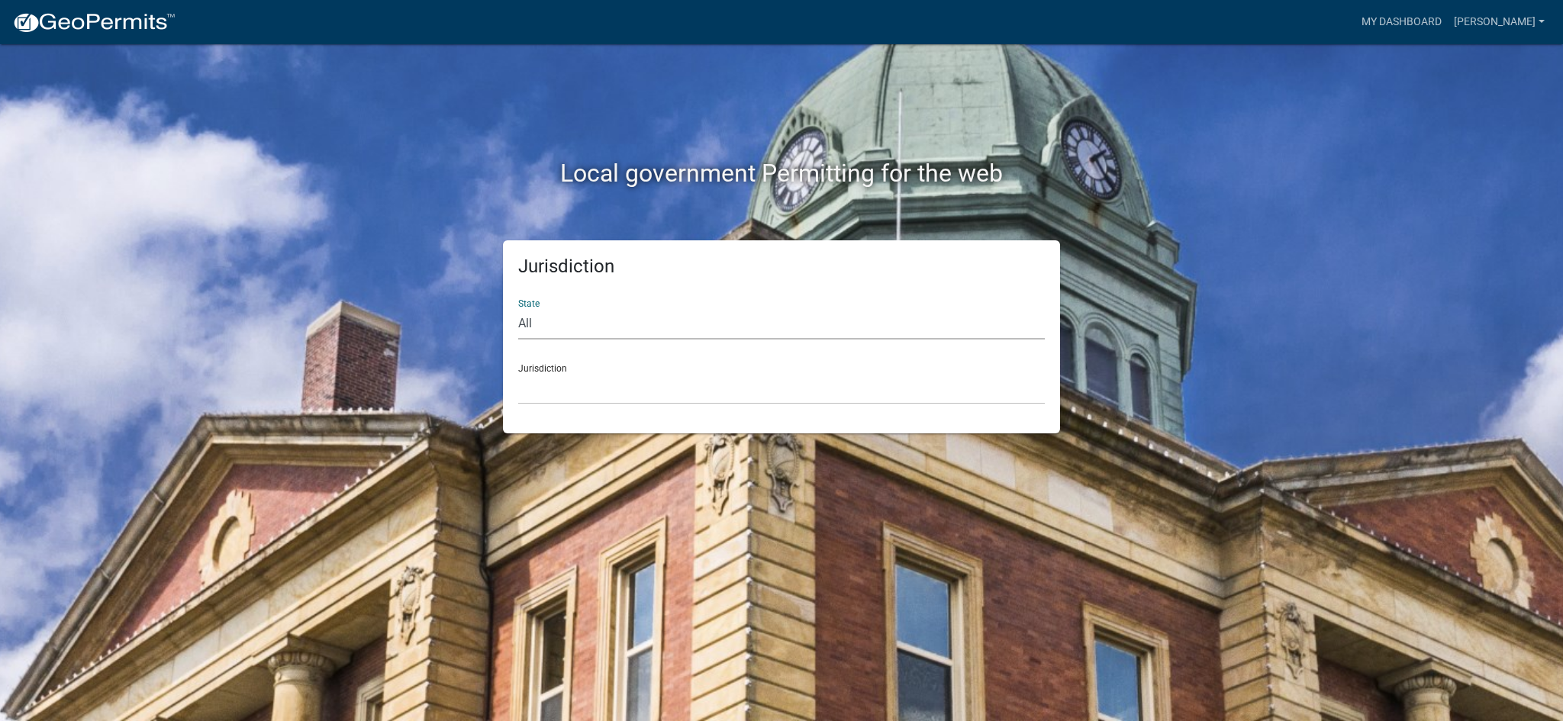
click at [519, 308] on select "All Colorado Georgia Indiana Iowa Kansas Minnesota Ohio South Carolina Wisconsin" at bounding box center [781, 323] width 526 height 31
select select "[US_STATE]"
click at [518, 308] on select "All Colorado Georgia Indiana Iowa Kansas Minnesota Ohio South Carolina Wisconsin" at bounding box center [781, 323] width 526 height 31
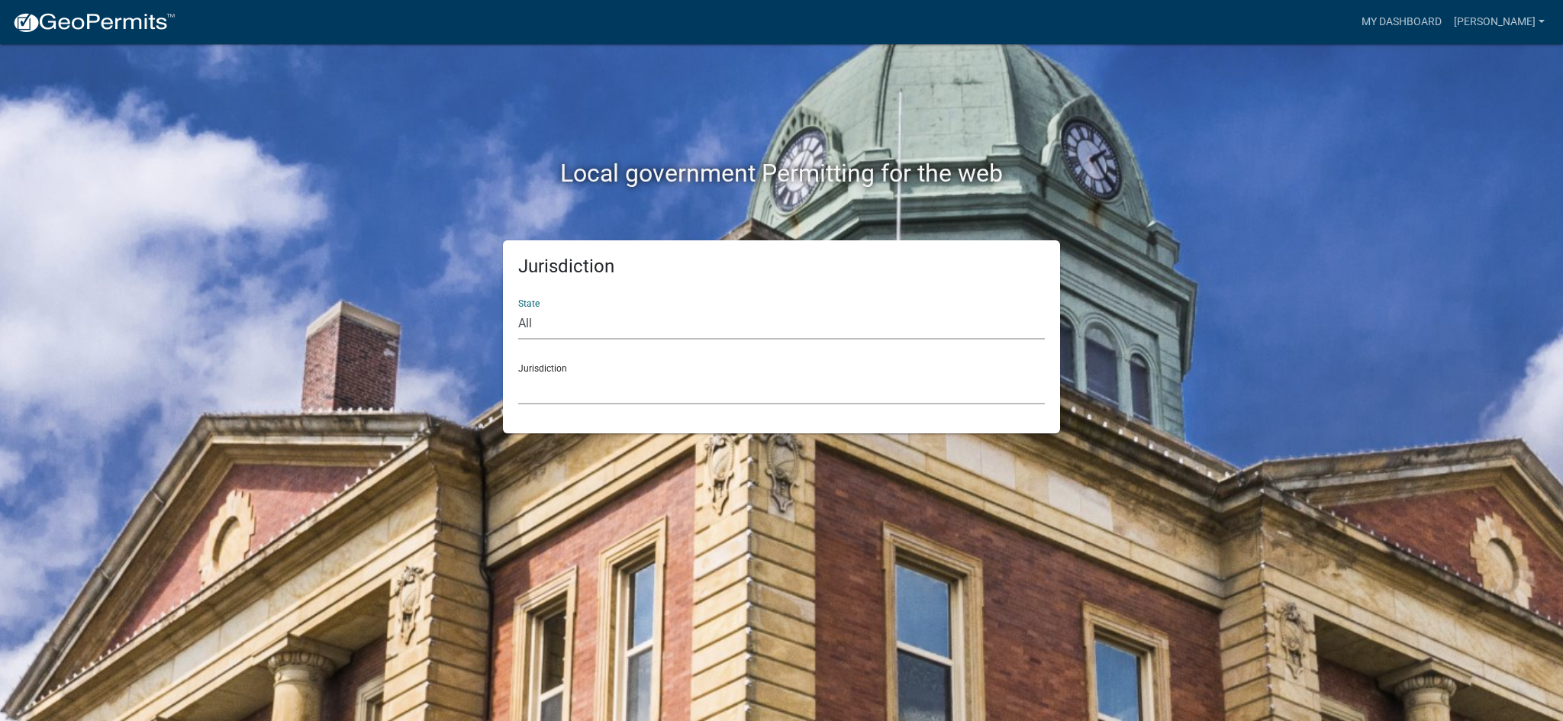
click at [567, 373] on select "Boone County, Iowa Butler County, Iowa Cerro Gordo County, Iowa City of Harlan,…" at bounding box center [781, 388] width 526 height 31
click at [566, 373] on select "Boone County, Iowa Butler County, Iowa Cerro Gordo County, Iowa City of Harlan,…" at bounding box center [781, 388] width 526 height 31
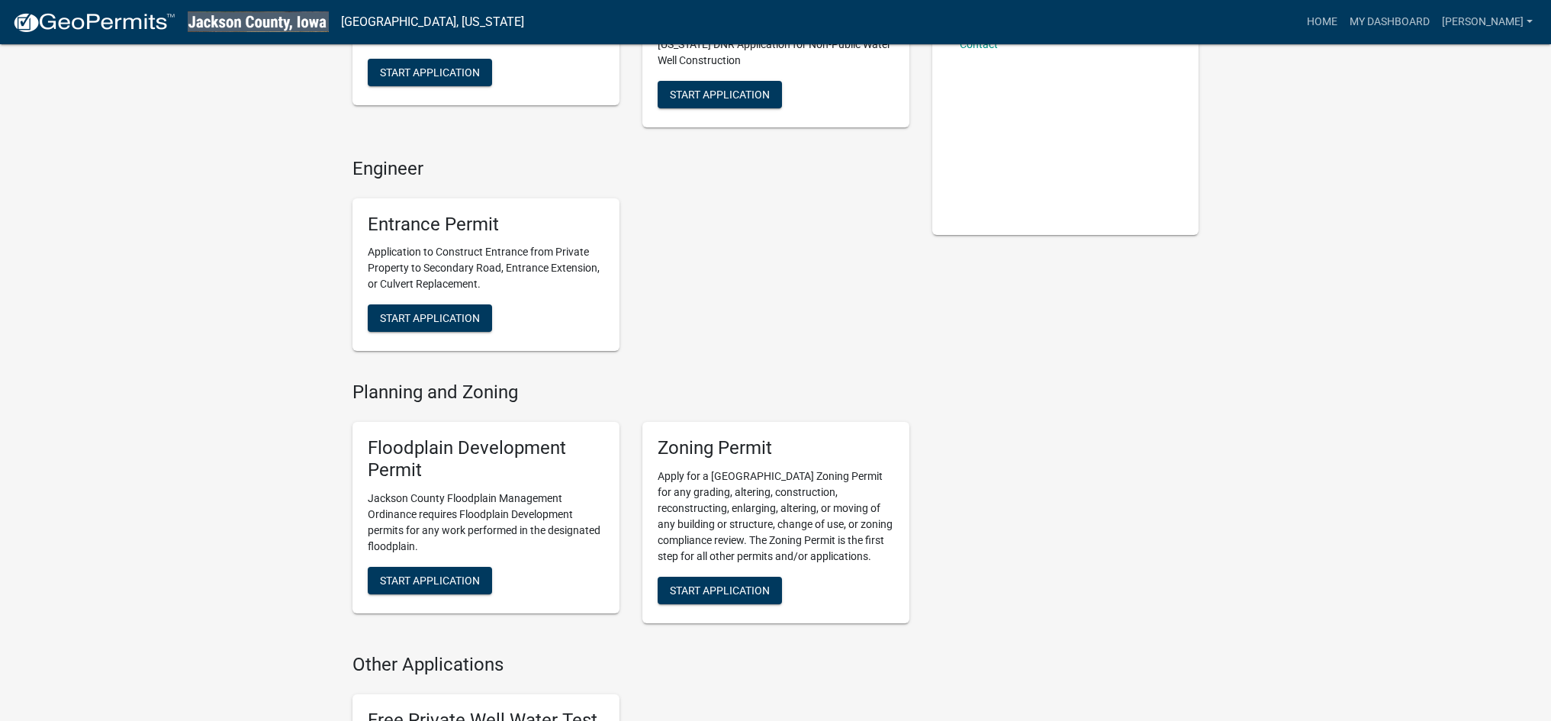
scroll to position [305, 0]
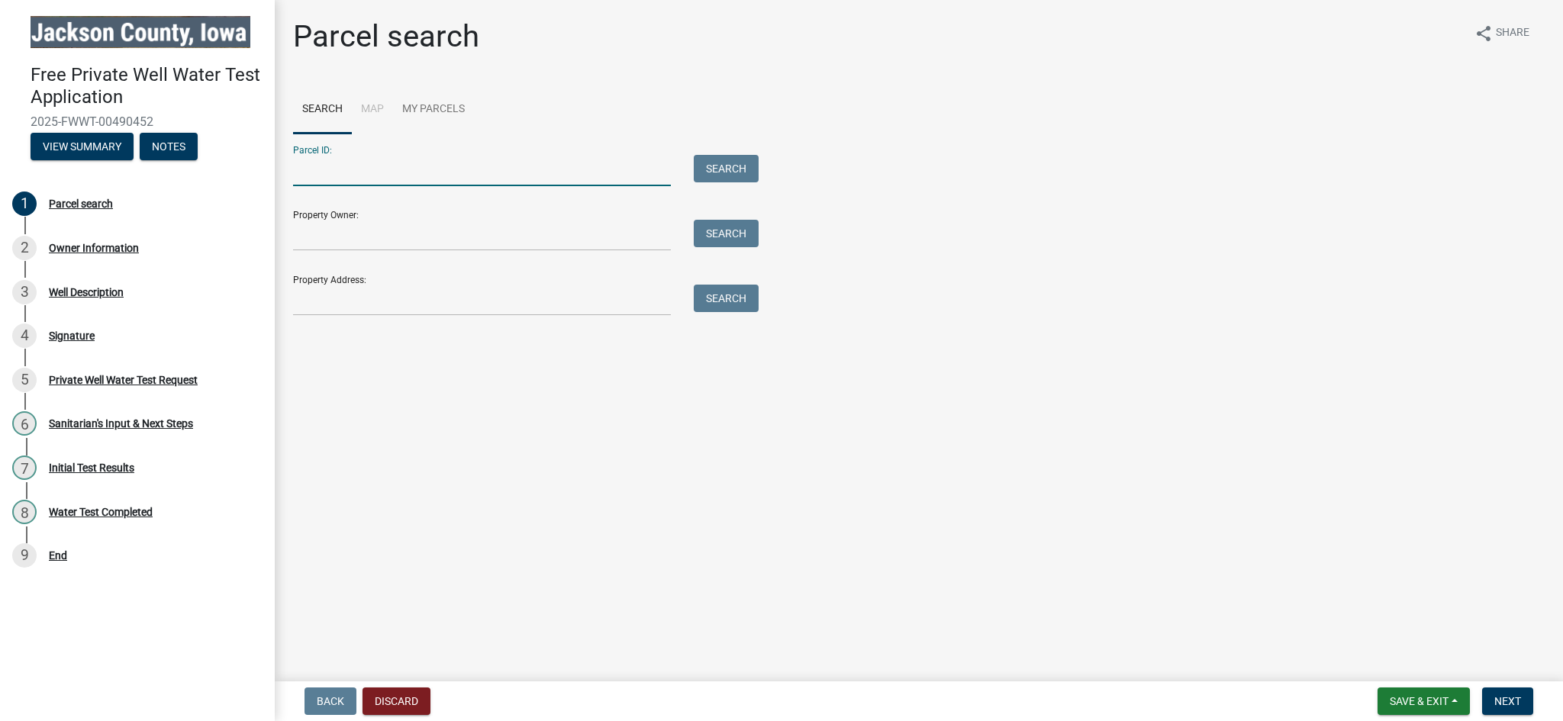
click at [327, 155] on input "Parcel ID:" at bounding box center [482, 170] width 378 height 31
